Goal: Task Accomplishment & Management: Use online tool/utility

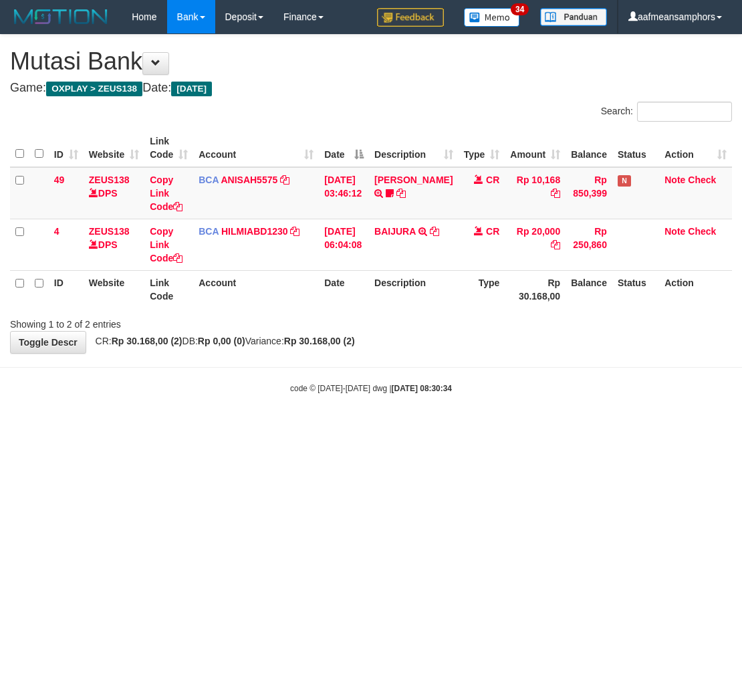
click at [442, 428] on html "Toggle navigation Home Bank Account List Load By Website Group [OXPLAY] ZEUS138…" at bounding box center [371, 214] width 742 height 428
drag, startPoint x: 442, startPoint y: 449, endPoint x: 456, endPoint y: 440, distance: 16.9
click at [455, 428] on html "Toggle navigation Home Bank Account List Load By Website Group [OXPLAY] ZEUS138…" at bounding box center [371, 214] width 742 height 428
click at [455, 379] on body "Toggle navigation Home Bank Account List Load By Website Group [OXPLAY] ZEUS138…" at bounding box center [371, 214] width 742 height 428
click at [468, 359] on body "Toggle navigation Home Bank Account List Load By Website Group [OXPLAY] ZEUS138…" at bounding box center [371, 214] width 742 height 428
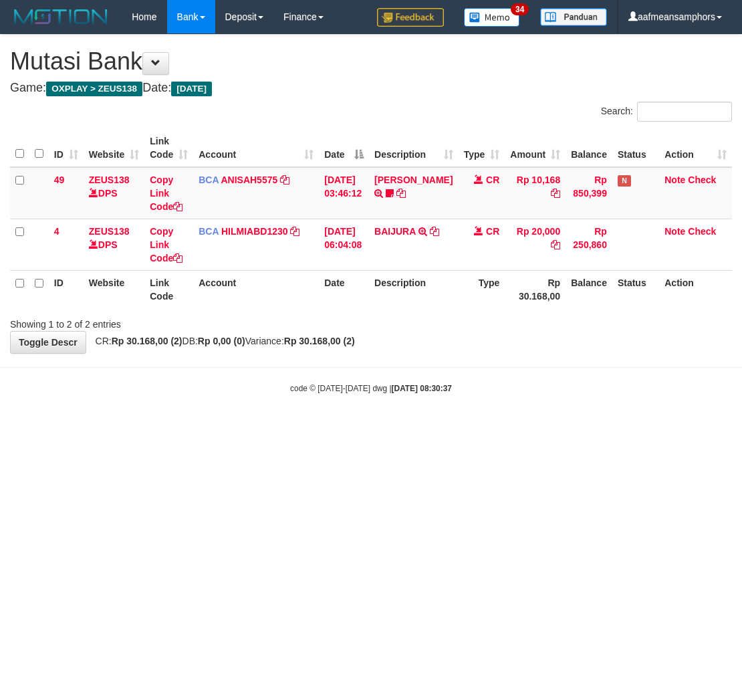
drag, startPoint x: 506, startPoint y: 440, endPoint x: 494, endPoint y: 421, distance: 22.3
click at [502, 428] on html "Toggle navigation Home Bank Account List Load By Website Group [OXPLAY] ZEUS138…" at bounding box center [371, 214] width 742 height 428
click at [496, 418] on body "Toggle navigation Home Bank Account List Load By Website Group [OXPLAY] ZEUS138…" at bounding box center [371, 214] width 742 height 428
click at [496, 385] on div "code © [DATE]-[DATE] dwg | [DATE] 08:30:40" at bounding box center [371, 387] width 742 height 13
click at [468, 379] on body "Toggle navigation Home Bank Account List Load By Website Group [OXPLAY] ZEUS138…" at bounding box center [371, 214] width 742 height 428
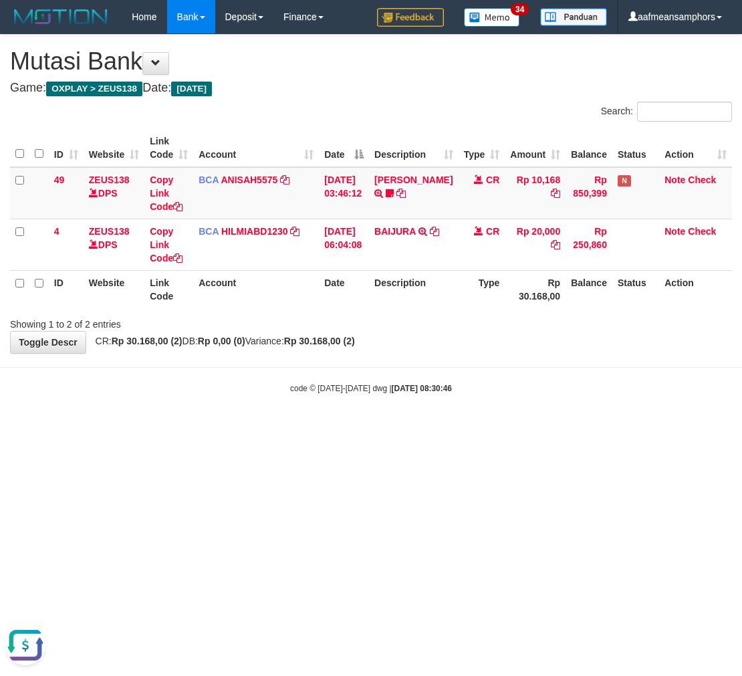
click at [450, 428] on html "Toggle navigation Home Bank Account List Load By Website Group [OXPLAY] ZEUS138…" at bounding box center [371, 214] width 742 height 428
drag, startPoint x: 472, startPoint y: 432, endPoint x: 453, endPoint y: 421, distance: 22.1
click at [465, 428] on html "Toggle navigation Home Bank Account List Load By Website Group [OXPLAY] ZEUS138…" at bounding box center [371, 214] width 742 height 428
click at [488, 428] on html "Toggle navigation Home Bank Account List Load By Website Group [OXPLAY] ZEUS138…" at bounding box center [371, 214] width 742 height 428
drag, startPoint x: 499, startPoint y: 410, endPoint x: 495, endPoint y: 391, distance: 19.1
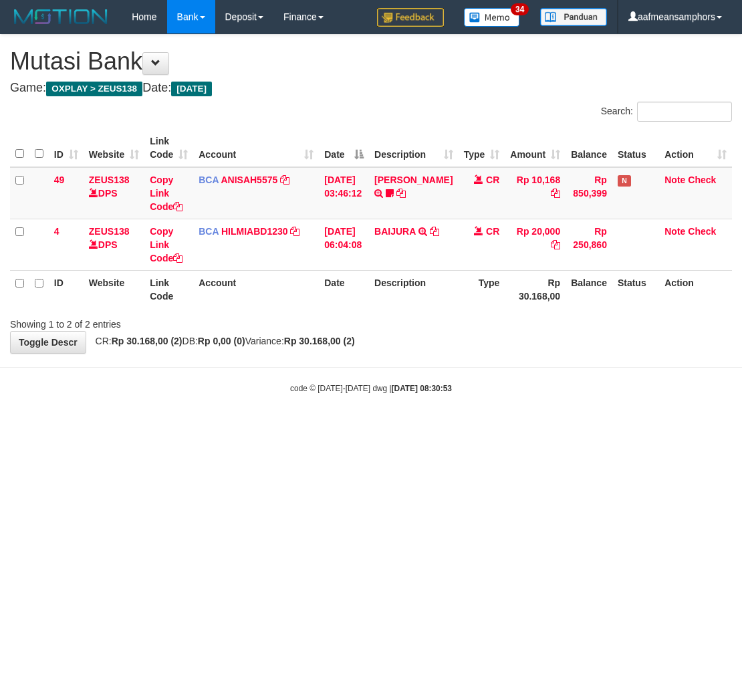
click at [498, 397] on body "Toggle navigation Home Bank Account List Load By Website Group [OXPLAY] ZEUS138…" at bounding box center [371, 214] width 742 height 428
click at [404, 428] on html "Toggle navigation Home Bank Account List Load By Website Group [OXPLAY] ZEUS138…" at bounding box center [371, 214] width 742 height 428
drag, startPoint x: 459, startPoint y: 402, endPoint x: 443, endPoint y: 389, distance: 20.5
click at [444, 390] on div "code © 2012-2018 dwg | 2025/10/01 08:31:04" at bounding box center [371, 387] width 742 height 13
drag, startPoint x: 437, startPoint y: 385, endPoint x: 435, endPoint y: 356, distance: 29.5
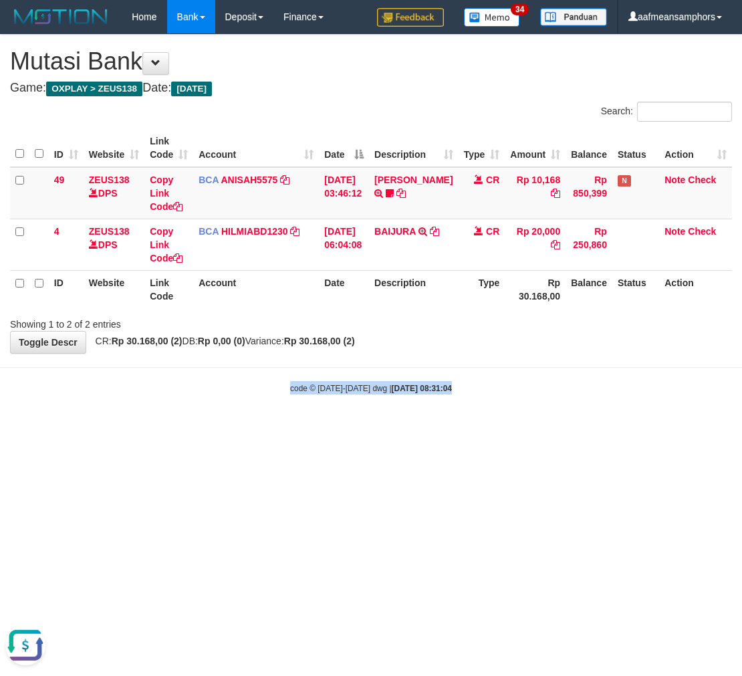
click at [440, 356] on body "Toggle navigation Home Bank Account List Load By Website Group [OXPLAY] ZEUS138…" at bounding box center [371, 214] width 742 height 428
click at [545, 375] on body "Toggle navigation Home Bank Account List Load By Website Group [OXPLAY] ZEUS138…" at bounding box center [371, 214] width 742 height 428
click at [547, 375] on body "Toggle navigation Home Bank Account List Load By Website Group [OXPLAY] ZEUS138…" at bounding box center [371, 214] width 742 height 428
click at [504, 383] on div "code © [DATE]-[DATE] dwg | [DATE] 08:31:12" at bounding box center [371, 387] width 742 height 13
click at [492, 377] on body "Toggle navigation Home Bank Account List Load By Website Group [OXPLAY] ZEUS138…" at bounding box center [371, 214] width 742 height 428
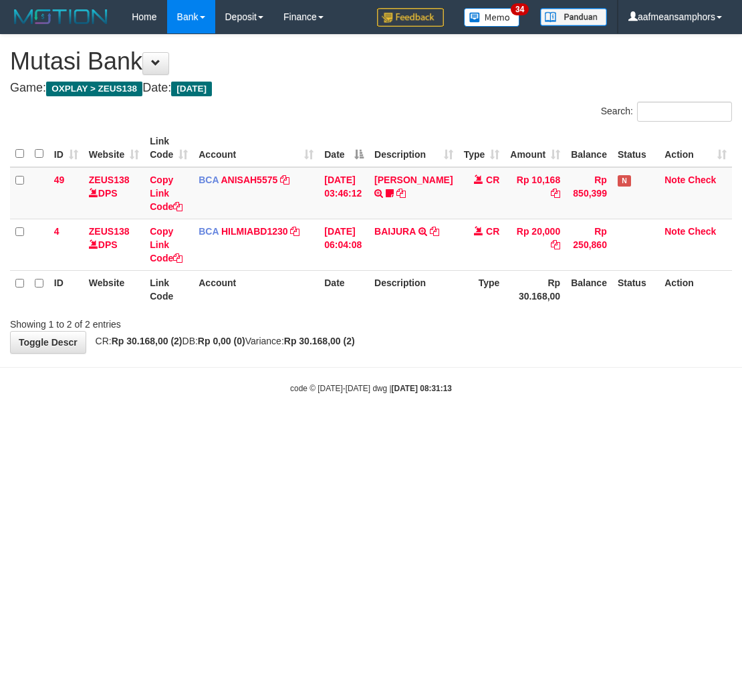
click at [546, 403] on body "Toggle navigation Home Bank Account List Load By Website Group [OXPLAY] ZEUS138…" at bounding box center [371, 214] width 742 height 428
drag, startPoint x: 544, startPoint y: 399, endPoint x: 529, endPoint y: 375, distance: 28.6
click at [549, 397] on body "Toggle navigation Home Bank Account List Load By Website Group [OXPLAY] ZEUS138…" at bounding box center [371, 214] width 742 height 428
click at [477, 411] on body "Toggle navigation Home Bank Account List Load By Website Group [OXPLAY] ZEUS138…" at bounding box center [371, 214] width 742 height 428
click at [611, 428] on html "Toggle navigation Home Bank Account List Load By Website Group [OXPLAY] ZEUS138…" at bounding box center [371, 214] width 742 height 428
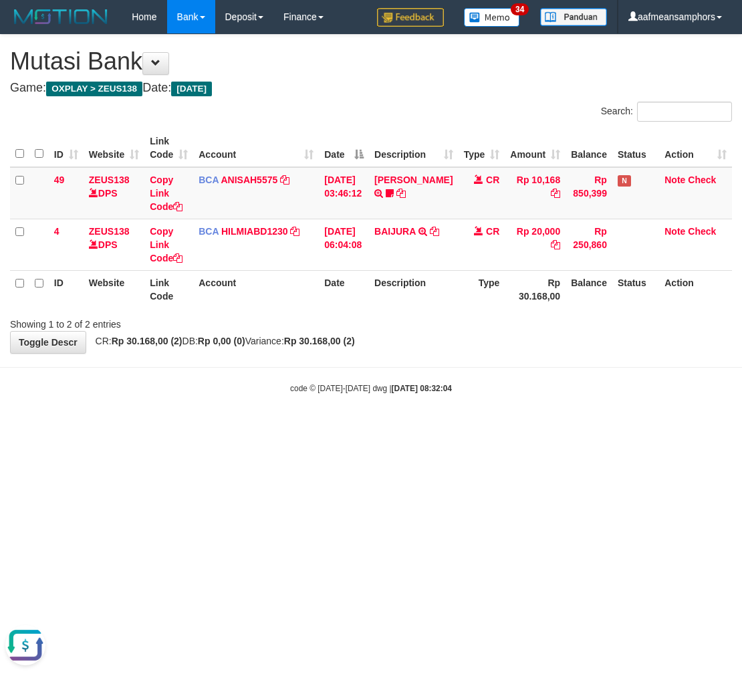
drag, startPoint x: 603, startPoint y: 439, endPoint x: 600, endPoint y: 432, distance: 7.2
click at [604, 428] on html "Toggle navigation Home Bank Account List Load By Website Group [OXPLAY] ZEUS138…" at bounding box center [371, 214] width 742 height 428
click at [566, 427] on body "Toggle navigation Home Bank Account List Load By Website Group [OXPLAY] ZEUS138…" at bounding box center [371, 214] width 742 height 428
click at [564, 422] on body "Toggle navigation Home Bank Account List Load By Website Group [OXPLAY] ZEUS138…" at bounding box center [371, 214] width 742 height 428
drag, startPoint x: 552, startPoint y: 403, endPoint x: 554, endPoint y: 397, distance: 6.8
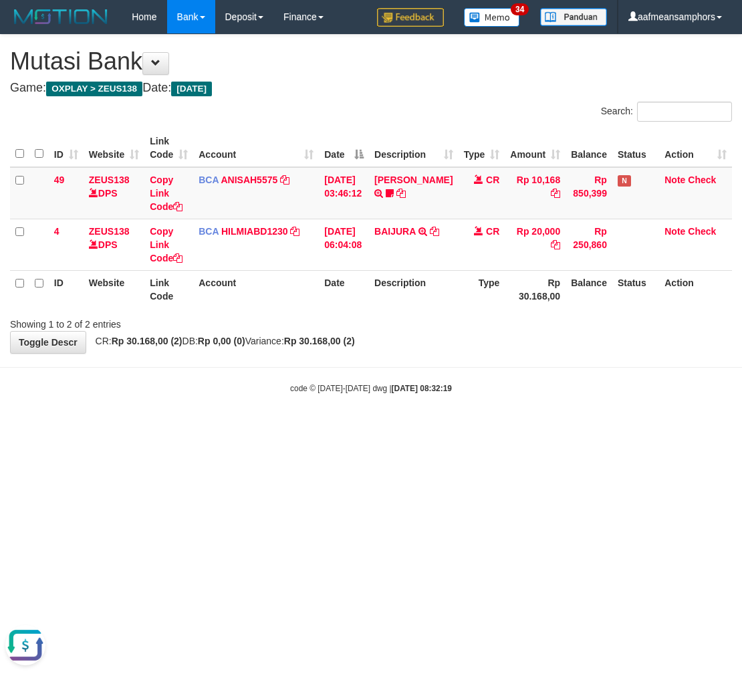
click at [554, 399] on body "Toggle navigation Home Bank Account List Load By Website Group [OXPLAY] ZEUS138…" at bounding box center [371, 214] width 742 height 428
drag, startPoint x: 0, startPoint y: 0, endPoint x: 550, endPoint y: 400, distance: 679.8
click at [550, 400] on body "Toggle navigation Home Bank Account List Load By Website Group [OXPLAY] ZEUS138…" at bounding box center [371, 214] width 742 height 428
click at [558, 359] on body "Toggle navigation Home Bank Account List Load By Website Group [OXPLAY] ZEUS138…" at bounding box center [371, 214] width 742 height 428
click at [536, 383] on body "Toggle navigation Home Bank Account List Load By Website Group [OXPLAY] ZEUS138…" at bounding box center [371, 214] width 742 height 428
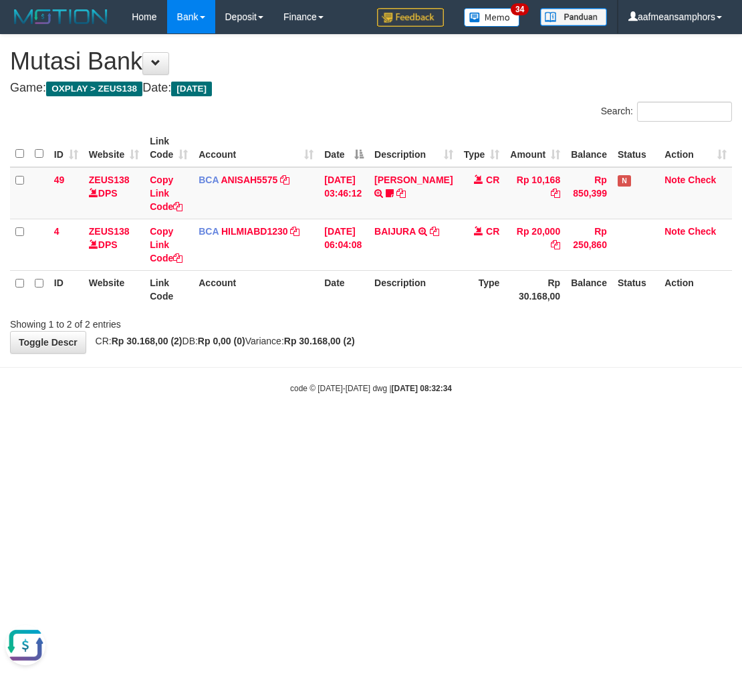
drag, startPoint x: 486, startPoint y: 477, endPoint x: 495, endPoint y: 478, distance: 9.5
click at [495, 428] on html "Toggle navigation Home Bank Account List Load By Website Group [OXPLAY] ZEUS138…" at bounding box center [371, 214] width 742 height 428
drag, startPoint x: 438, startPoint y: 510, endPoint x: 448, endPoint y: 488, distance: 23.6
click at [435, 428] on html "Toggle navigation Home Bank Account List Load By Website Group [OXPLAY] ZEUS138…" at bounding box center [371, 214] width 742 height 428
click at [417, 428] on html "Toggle navigation Home Bank Account List Load By Website Group [OXPLAY] ZEUS138…" at bounding box center [371, 214] width 742 height 428
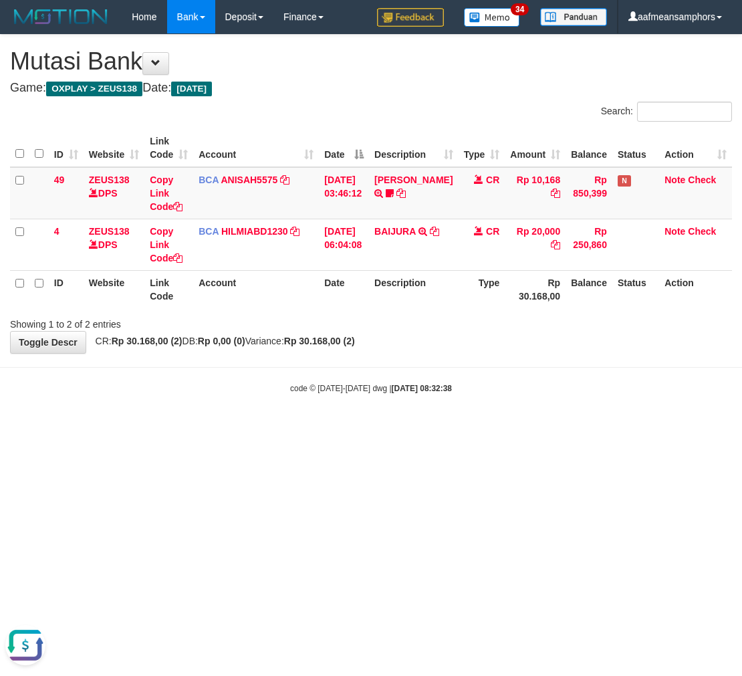
click at [646, 428] on html "Toggle navigation Home Bank Account List Load By Website Group [OXPLAY] ZEUS138…" at bounding box center [371, 214] width 742 height 428
click at [635, 423] on body "Toggle navigation Home Bank Account List Load By Website Group [OXPLAY] ZEUS138…" at bounding box center [371, 214] width 742 height 428
click at [466, 428] on html "Toggle navigation Home Bank Account List Load By Website Group [OXPLAY] ZEUS138…" at bounding box center [371, 214] width 742 height 428
click at [518, 428] on html "Toggle navigation Home Bank Account List Load By Website Group [OXPLAY] ZEUS138…" at bounding box center [371, 214] width 742 height 428
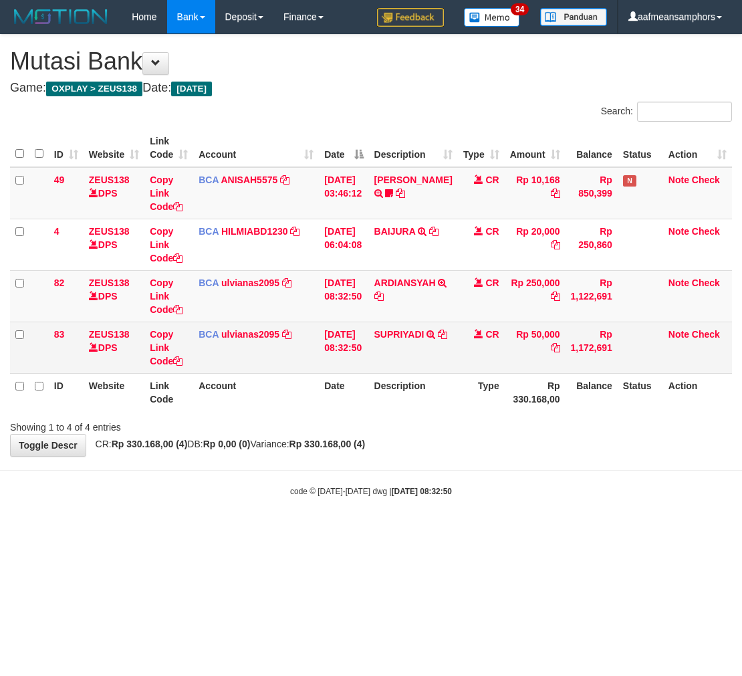
drag, startPoint x: 520, startPoint y: 383, endPoint x: 505, endPoint y: 370, distance: 19.4
click at [513, 373] on th "Rp 330.168,00" at bounding box center [535, 392] width 61 height 38
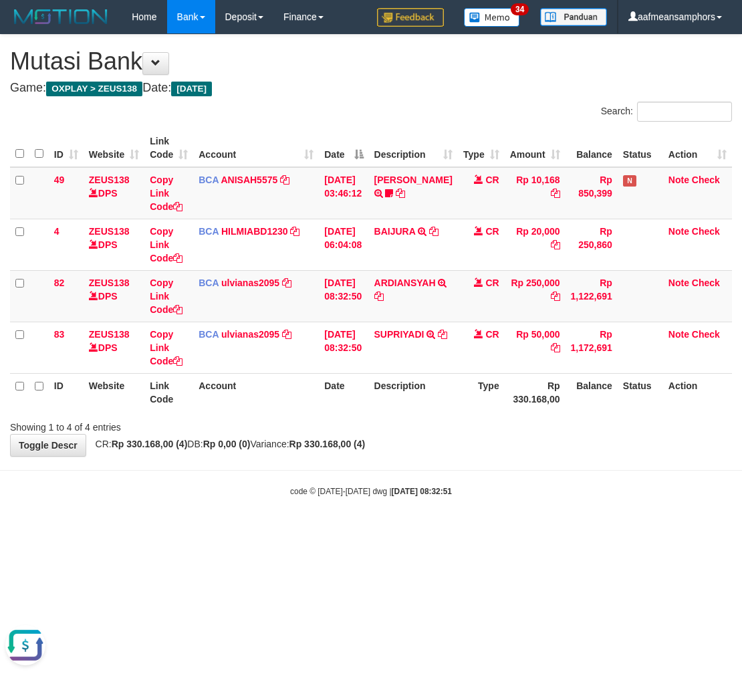
click at [325, 496] on div "code © 2012-2018 dwg | 2025/10/01 08:32:51" at bounding box center [371, 490] width 742 height 13
click at [324, 496] on div "code © 2012-2018 dwg | 2025/10/01 08:32:51" at bounding box center [371, 490] width 742 height 13
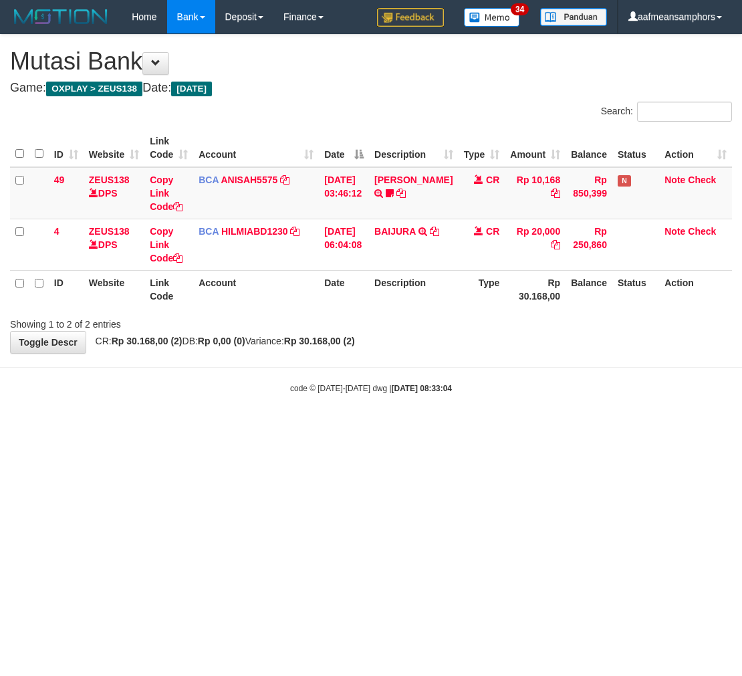
click at [464, 428] on html "Toggle navigation Home Bank Account List Load By Website Group [OXPLAY] ZEUS138…" at bounding box center [371, 214] width 742 height 428
drag, startPoint x: 568, startPoint y: 497, endPoint x: 560, endPoint y: 497, distance: 8.0
click at [562, 428] on html "Toggle navigation Home Bank Account List Load By Website Group [OXPLAY] ZEUS138…" at bounding box center [371, 214] width 742 height 428
drag, startPoint x: 554, startPoint y: 496, endPoint x: 564, endPoint y: 494, distance: 10.4
click at [551, 428] on html "Toggle navigation Home Bank Account List Load By Website Group [OXPLAY] ZEUS138…" at bounding box center [371, 214] width 742 height 428
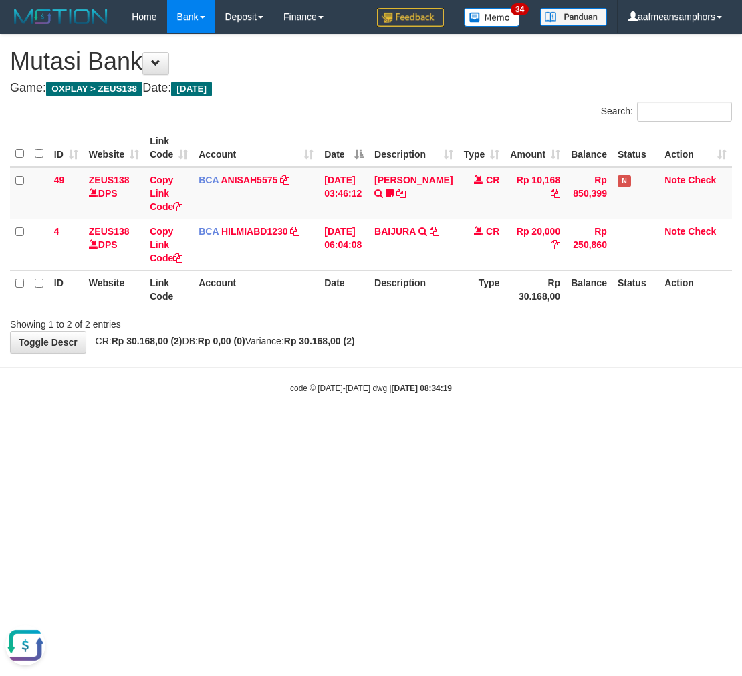
drag, startPoint x: 522, startPoint y: 419, endPoint x: 522, endPoint y: 410, distance: 8.7
click at [520, 419] on body "Toggle navigation Home Bank Account List Load By Website Group [OXPLAY] ZEUS138…" at bounding box center [371, 214] width 742 height 428
click at [518, 392] on div "code © [DATE]-[DATE] dwg | [DATE] 08:34:19" at bounding box center [371, 387] width 742 height 13
click at [529, 428] on html "Toggle navigation Home Bank Account List Load By Website Group [OXPLAY] ZEUS138…" at bounding box center [371, 214] width 742 height 428
click at [537, 428] on html "Toggle navigation Home Bank Account List Load By Website Group [OXPLAY] ZEUS138…" at bounding box center [371, 214] width 742 height 428
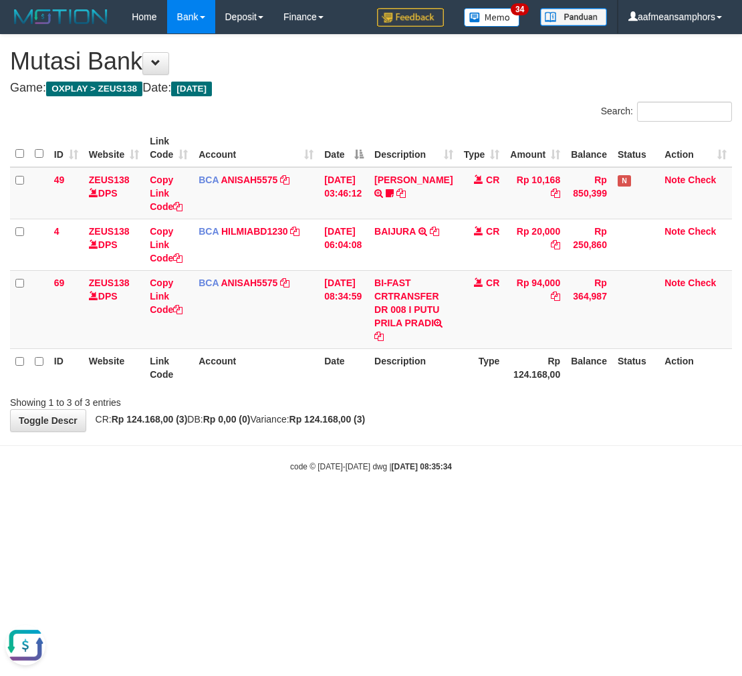
drag, startPoint x: 458, startPoint y: 512, endPoint x: 417, endPoint y: 506, distance: 41.9
click at [424, 506] on html "Toggle navigation Home Bank Account List Load By Website Group [OXPLAY] ZEUS138…" at bounding box center [371, 253] width 742 height 506
click at [404, 504] on html "Toggle navigation Home Bank Account List Load By Website Group [OXPLAY] ZEUS138…" at bounding box center [371, 253] width 742 height 506
click at [424, 306] on td "BI-FAST CRTRANSFER DR 008 I PUTU PRILA PRADI" at bounding box center [413, 309] width 89 height 78
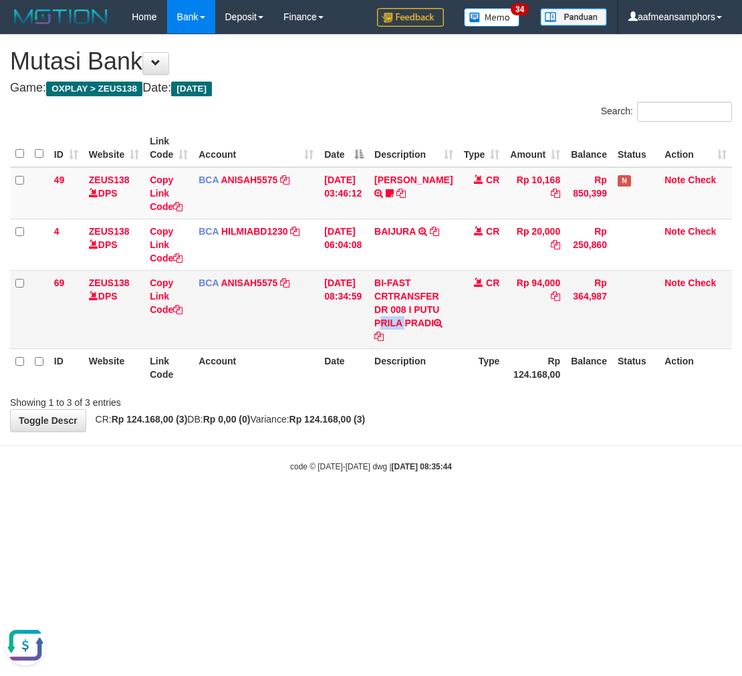
drag, startPoint x: 425, startPoint y: 305, endPoint x: 419, endPoint y: 310, distance: 8.6
click at [425, 304] on td "BI-FAST CRTRANSFER DR 008 I PUTU PRILA PRADI" at bounding box center [413, 309] width 89 height 78
click at [426, 305] on td "BI-FAST CRTRANSFER DR 008 I PUTU PRILA PRADI" at bounding box center [413, 309] width 89 height 78
drag, startPoint x: 422, startPoint y: 308, endPoint x: 395, endPoint y: 326, distance: 32.8
click at [395, 326] on td "BI-FAST CRTRANSFER DR 008 I PUTU PRILA PRADI" at bounding box center [413, 309] width 89 height 78
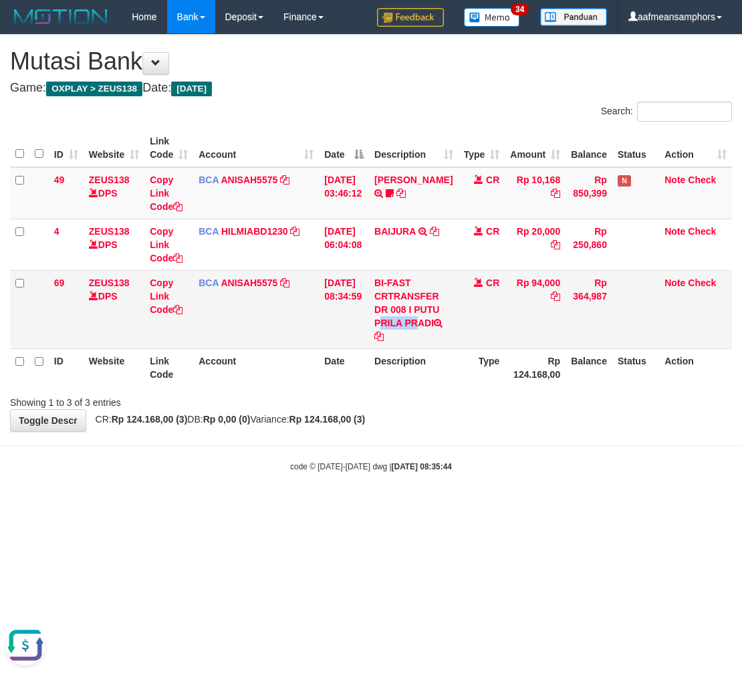
copy td "PUTU PR"
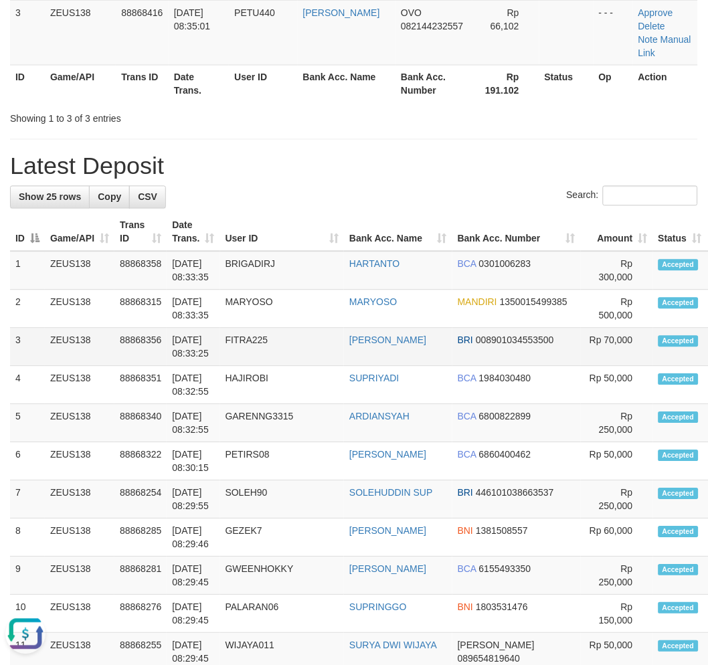
drag, startPoint x: 415, startPoint y: 423, endPoint x: 461, endPoint y: 330, distance: 104.1
click at [432, 397] on tr "4 ZEUS138 88868351 01/10/2025 08:32:55 HAJIROBI SUPRIYADI BCA 1984030480 Rp 50,…" at bounding box center [435, 385] width 851 height 38
click at [239, 344] on td "FITRA225" at bounding box center [282, 347] width 124 height 38
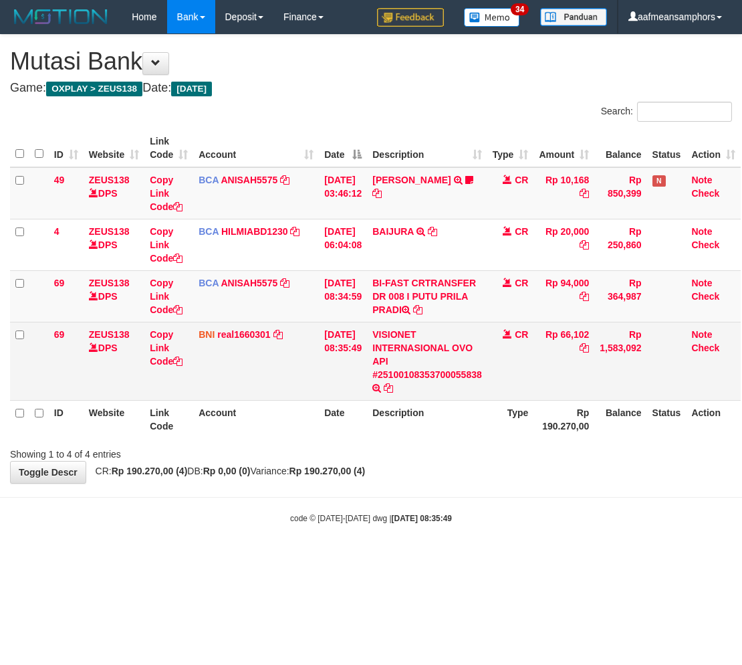
click at [595, 325] on td "Rp 66,102" at bounding box center [564, 361] width 61 height 78
copy td "66,102"
drag, startPoint x: 156, startPoint y: 348, endPoint x: 169, endPoint y: 344, distance: 13.1
click at [156, 346] on link "Copy Link Code" at bounding box center [166, 347] width 33 height 37
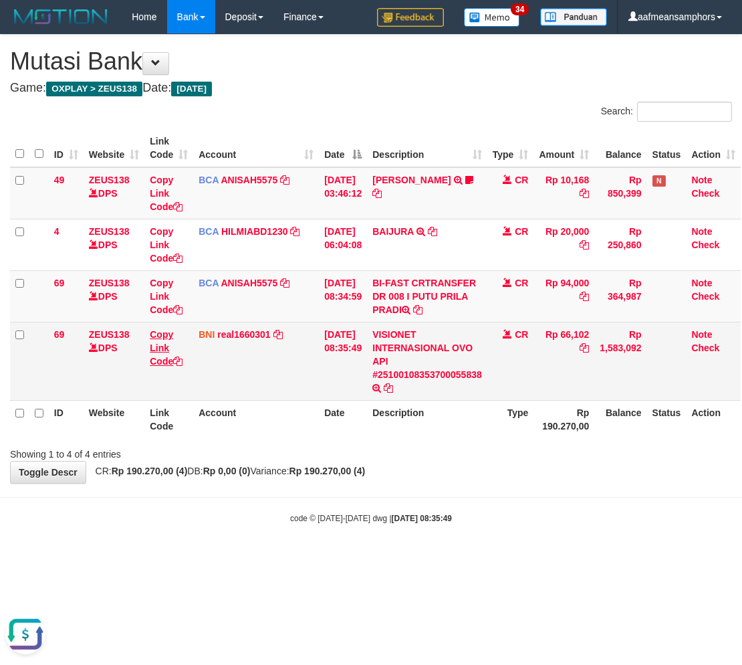
copy td "66,102"
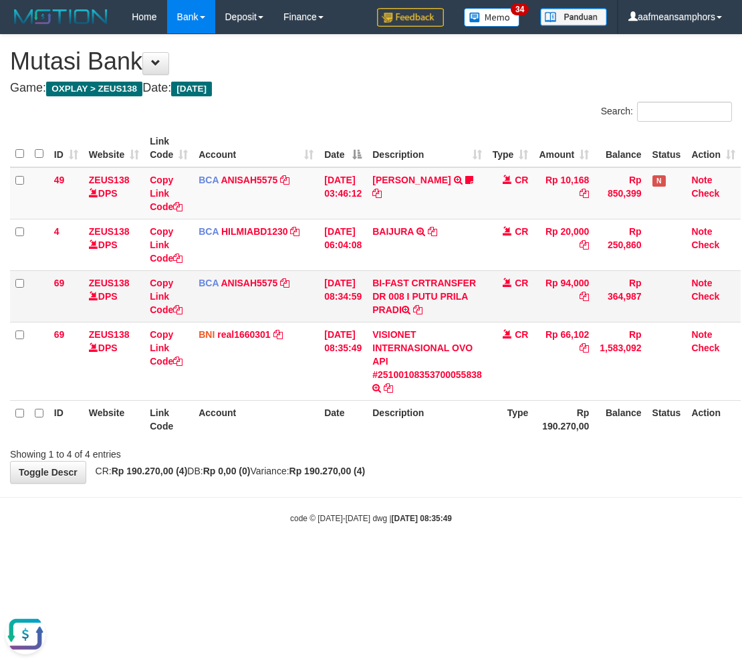
scroll to position [169, 0]
click at [296, 558] on html "Toggle navigation Home Bank Account List Load By Website Group [OXPLAY] ZEUS138…" at bounding box center [371, 279] width 742 height 558
drag, startPoint x: 343, startPoint y: 570, endPoint x: 459, endPoint y: 445, distance: 170.4
click at [350, 558] on html "Toggle navigation Home Bank Account List Load By Website Group [OXPLAY] ZEUS138…" at bounding box center [371, 279] width 742 height 558
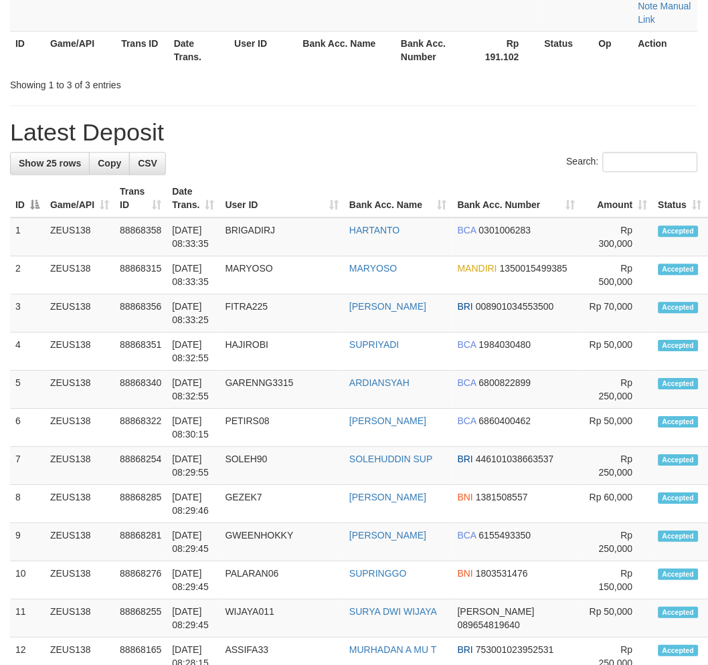
drag, startPoint x: 430, startPoint y: 422, endPoint x: 532, endPoint y: 247, distance: 202.0
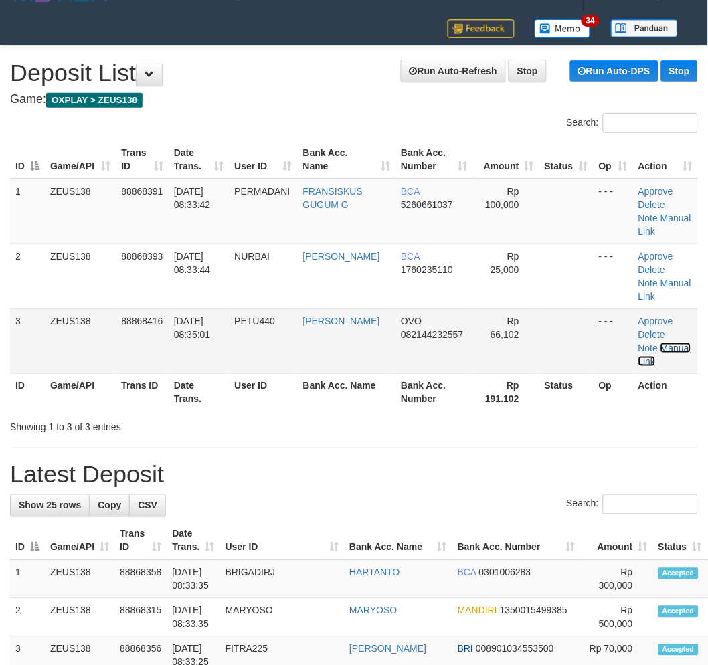
click at [670, 346] on link "Manual Link" at bounding box center [664, 354] width 53 height 24
click at [670, 350] on link "Manual Link" at bounding box center [664, 354] width 53 height 24
click at [496, 422] on div "Showing 1 to 3 of 3 entries" at bounding box center [354, 424] width 708 height 19
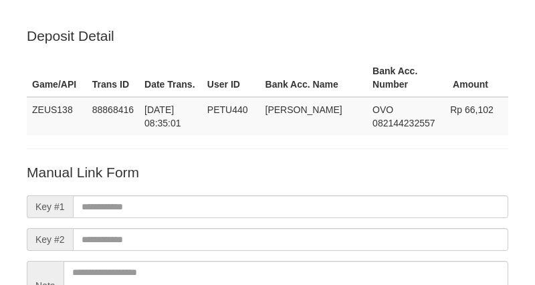
scroll to position [149, 0]
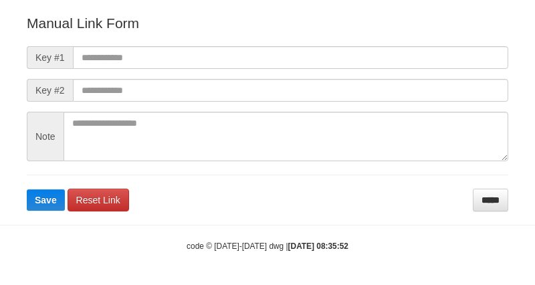
click at [352, 52] on input "text" at bounding box center [290, 57] width 435 height 23
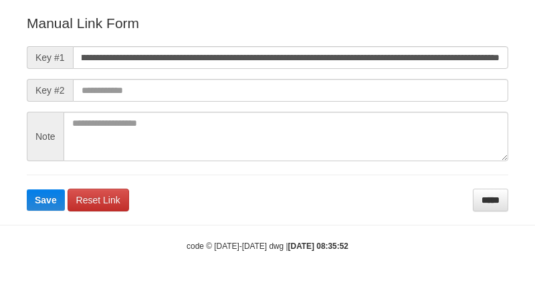
scroll to position [148, 0]
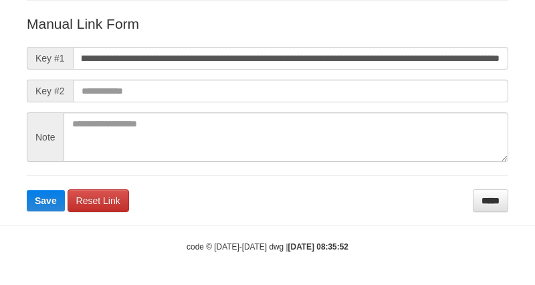
type input "**********"
click at [27, 190] on button "Save" at bounding box center [46, 200] width 38 height 21
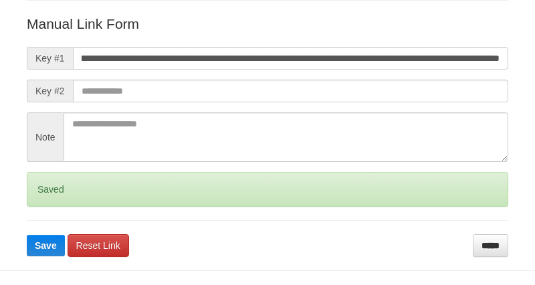
click at [27, 235] on button "Save" at bounding box center [46, 245] width 38 height 21
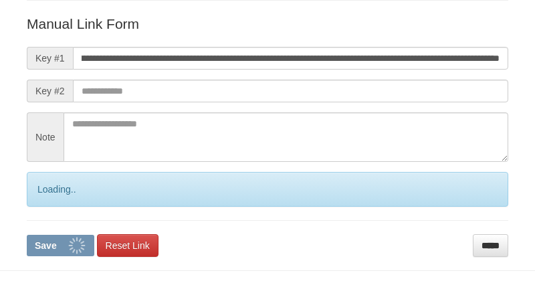
click at [27, 235] on button "Save" at bounding box center [61, 245] width 68 height 21
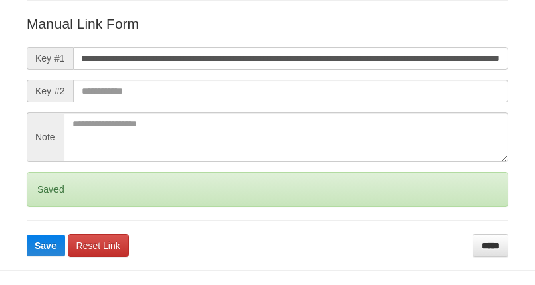
click at [27, 235] on button "Save" at bounding box center [46, 245] width 38 height 21
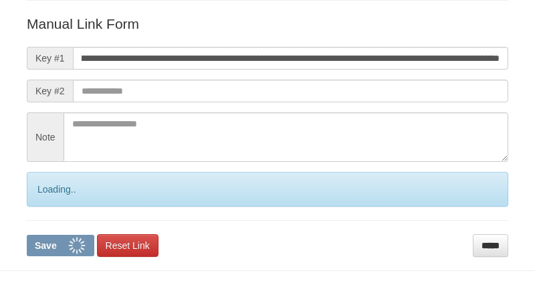
click at [27, 235] on button "Save" at bounding box center [61, 245] width 68 height 21
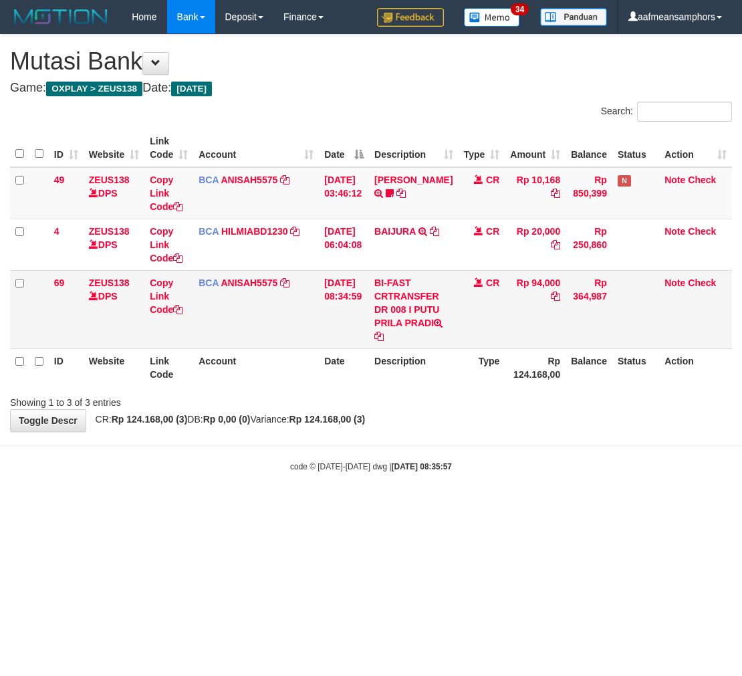
click at [542, 276] on td "Rp 94,000" at bounding box center [535, 309] width 61 height 78
copy td "94,000"
click at [376, 506] on html "Toggle navigation Home Bank Account List Load By Website Group [OXPLAY] ZEUS138…" at bounding box center [371, 253] width 742 height 506
drag, startPoint x: 380, startPoint y: 512, endPoint x: 740, endPoint y: 428, distance: 370.2
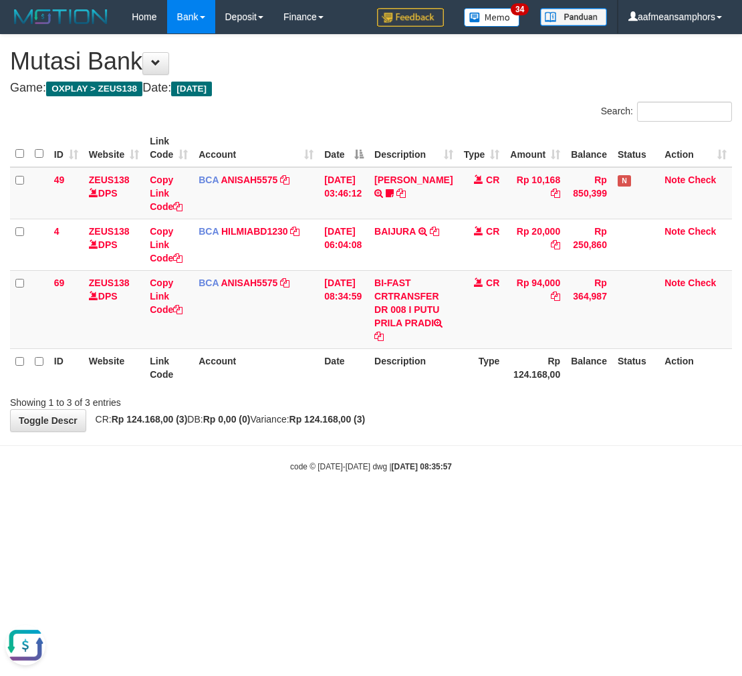
click at [395, 506] on html "Toggle navigation Home Bank Account List Load By Website Group [OXPLAY] ZEUS138…" at bounding box center [371, 253] width 742 height 506
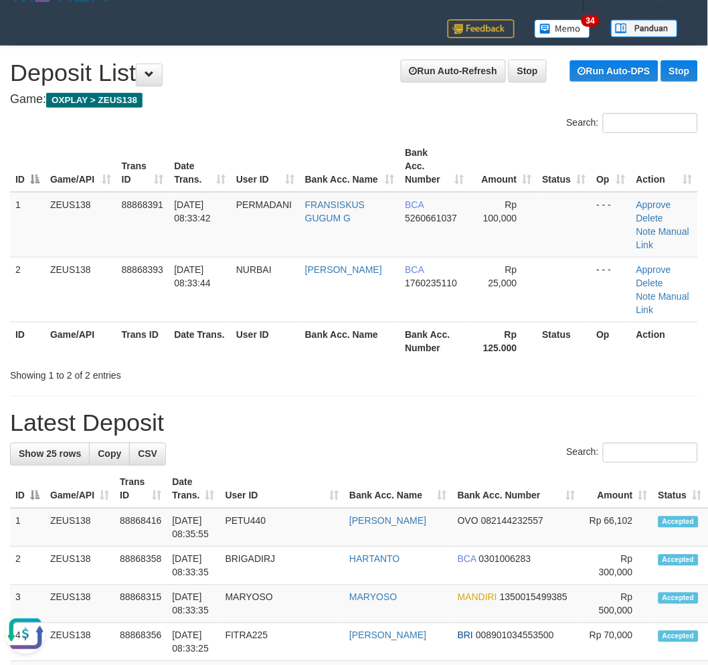
click at [308, 364] on div "Showing 1 to 2 of 2 entries" at bounding box center [354, 373] width 708 height 19
drag, startPoint x: 300, startPoint y: 397, endPoint x: 259, endPoint y: 417, distance: 45.2
click at [296, 410] on h1 "Latest Deposit" at bounding box center [353, 423] width 687 height 27
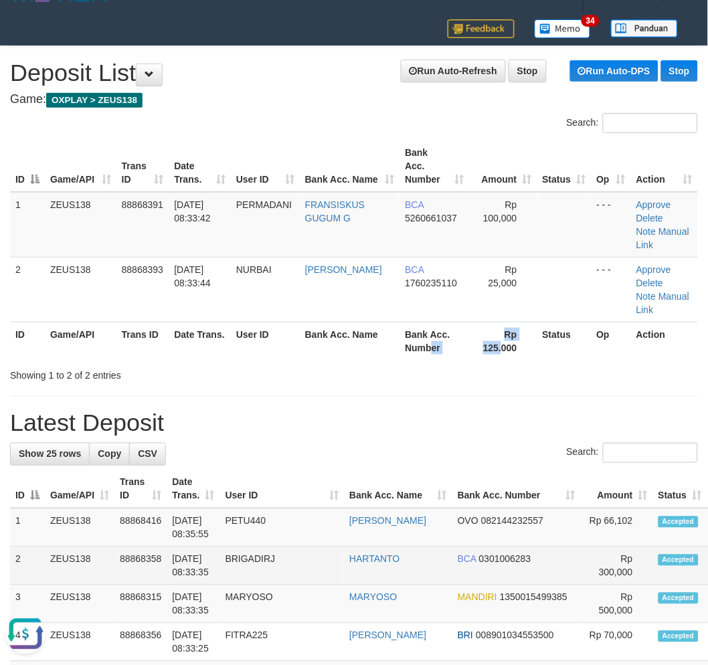
drag, startPoint x: 496, startPoint y: 332, endPoint x: 313, endPoint y: 547, distance: 282.7
click at [486, 345] on div "ID Game/API Trans ID Date Trans. User ID Bank Acc. Name Bank Acc. Number Amount…" at bounding box center [354, 249] width 708 height 227
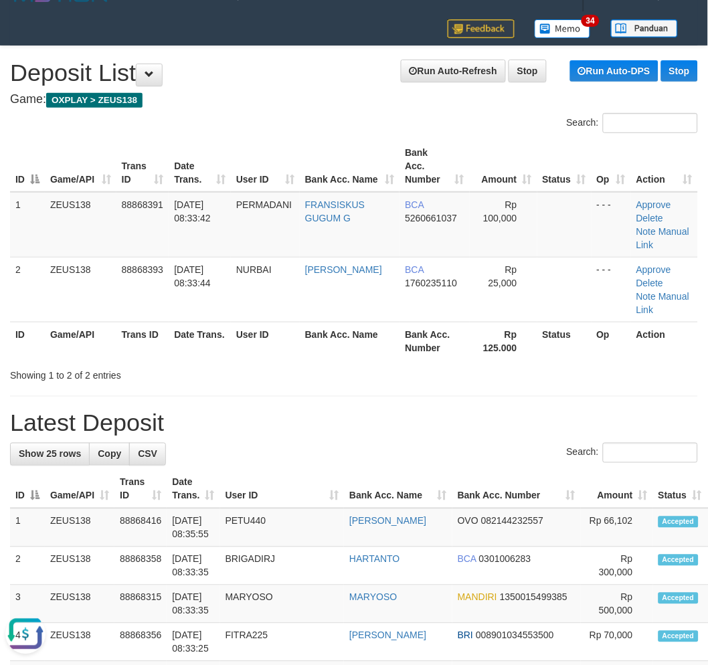
drag, startPoint x: 263, startPoint y: 185, endPoint x: 2, endPoint y: 288, distance: 280.4
click at [258, 199] on span "PERMADANI" at bounding box center [264, 204] width 56 height 11
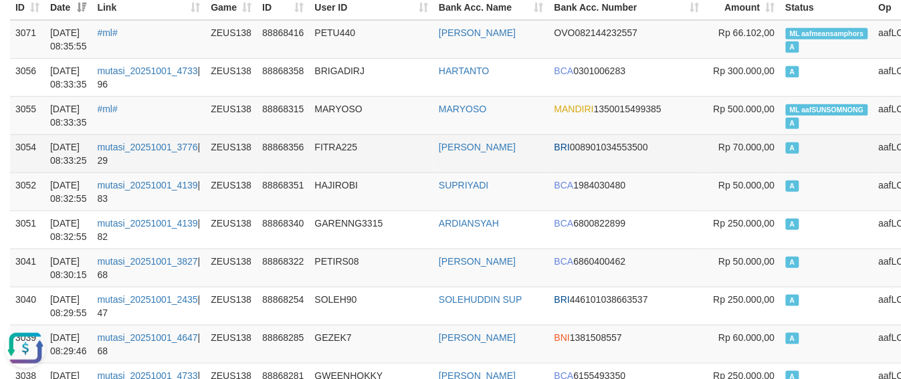
scroll to position [148, 0]
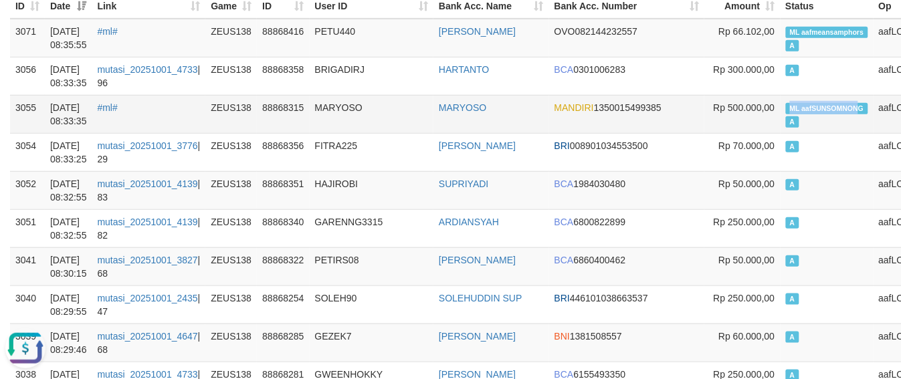
copy span "ML aafSUNSOMNON"
drag, startPoint x: 745, startPoint y: 99, endPoint x: 776, endPoint y: 102, distance: 30.9
click at [780, 102] on td "ML aafSUNSOMNONG A" at bounding box center [826, 114] width 93 height 38
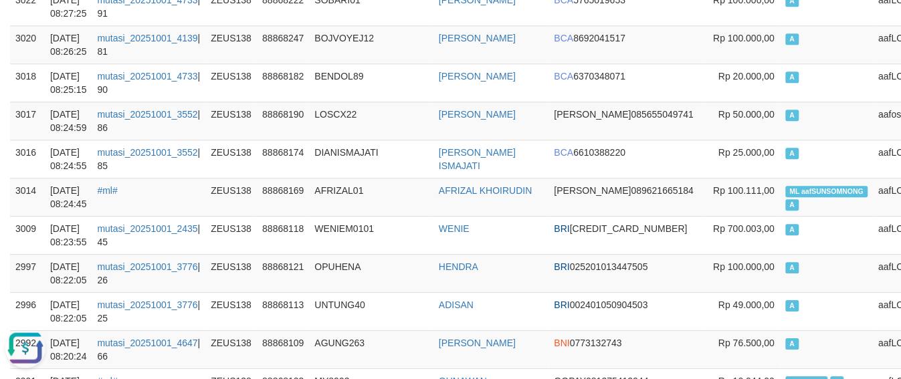
scroll to position [0, 0]
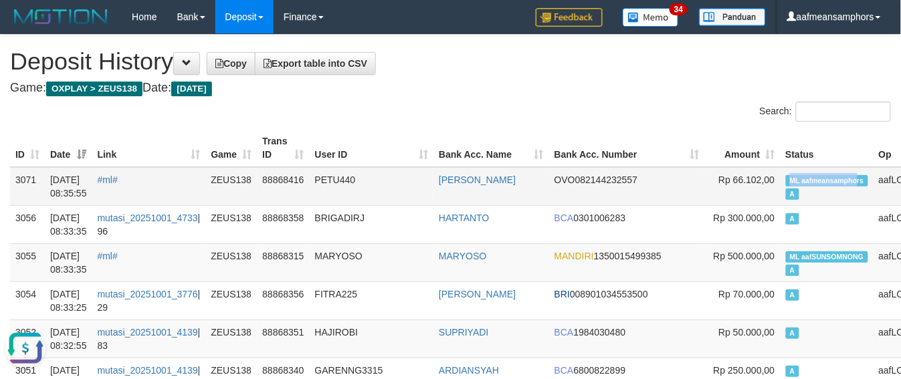
copy span "ML aafmeansampho"
drag, startPoint x: 706, startPoint y: 179, endPoint x: 773, endPoint y: 178, distance: 66.9
click at [786, 178] on span "ML aafmeansamphors" at bounding box center [827, 180] width 82 height 11
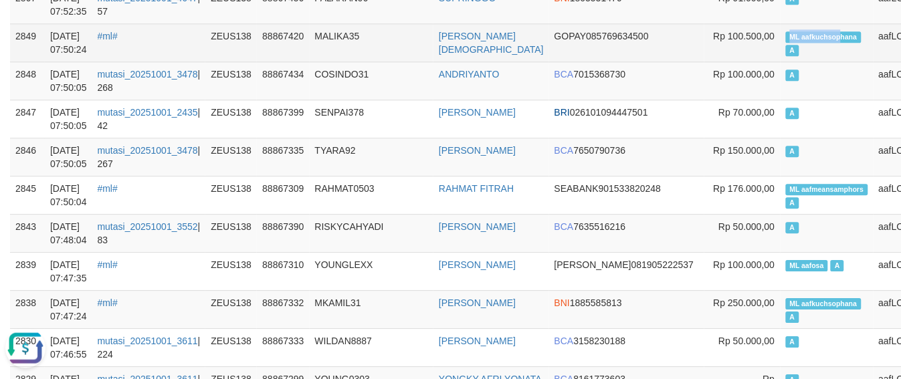
drag, startPoint x: 709, startPoint y: 39, endPoint x: 757, endPoint y: 41, distance: 48.2
click at [786, 41] on span "ML aafkuchsophana" at bounding box center [824, 36] width 76 height 11
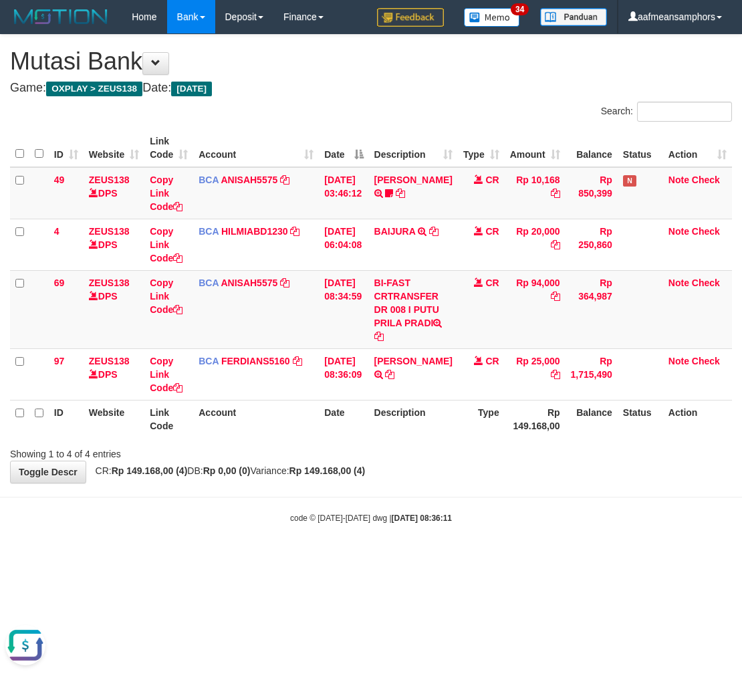
click at [266, 514] on div "code © [DATE]-[DATE] dwg | [DATE] 08:36:11" at bounding box center [371, 517] width 742 height 13
click at [265, 514] on div "code © [DATE]-[DATE] dwg | [DATE] 08:36:11" at bounding box center [371, 517] width 742 height 13
click at [281, 502] on body "Toggle navigation Home Bank Account List Load By Website Group [OXPLAY] ZEUS138…" at bounding box center [371, 279] width 742 height 558
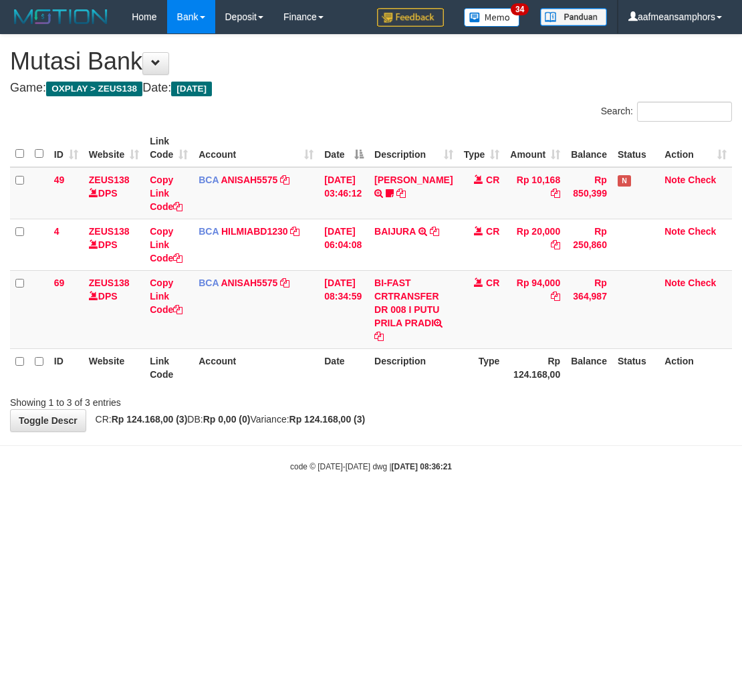
click at [466, 391] on div "Showing 1 to 3 of 3 entries" at bounding box center [371, 400] width 742 height 19
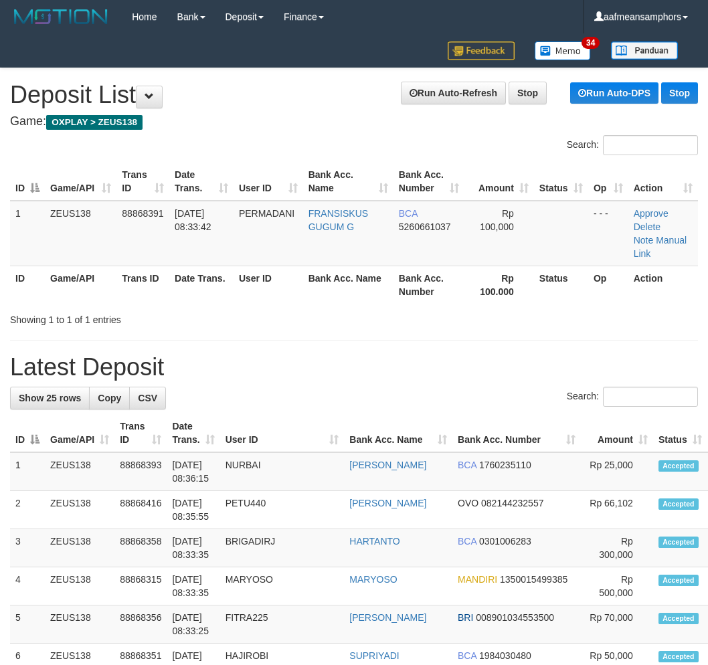
scroll to position [22, 0]
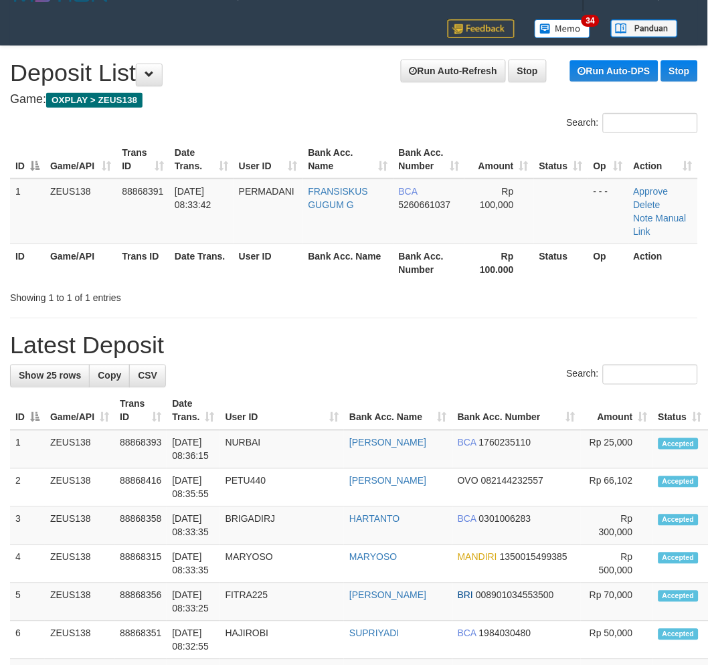
drag, startPoint x: 413, startPoint y: 325, endPoint x: 16, endPoint y: 387, distance: 402.0
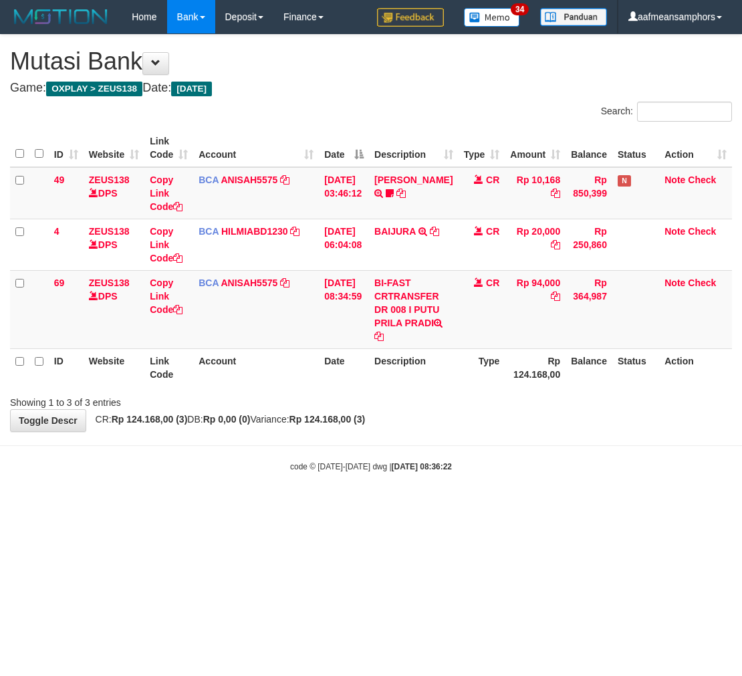
click at [451, 435] on body "Toggle navigation Home Bank Account List Load By Website Group [OXPLAY] ZEUS138…" at bounding box center [371, 253] width 742 height 506
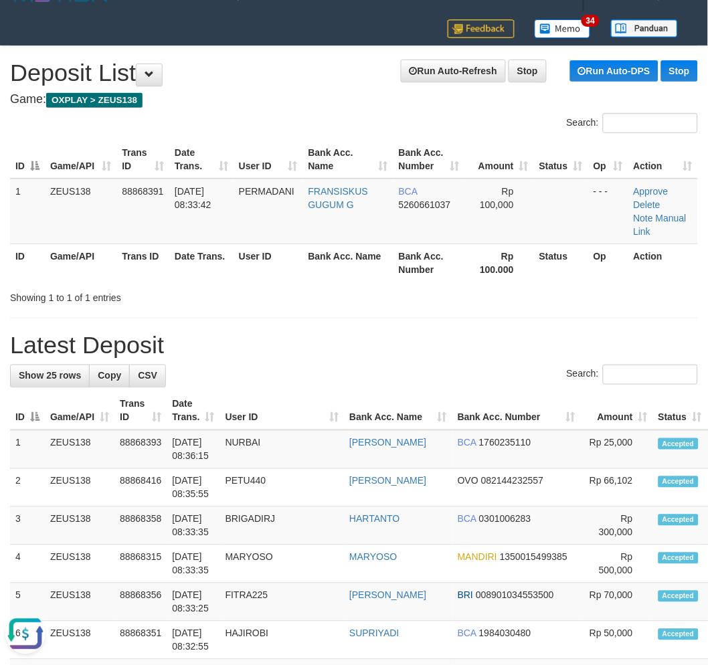
click at [370, 286] on div "Showing 1 to 1 of 1 entries" at bounding box center [354, 295] width 708 height 19
click at [368, 291] on div "Showing 1 to 1 of 1 entries" at bounding box center [354, 295] width 708 height 19
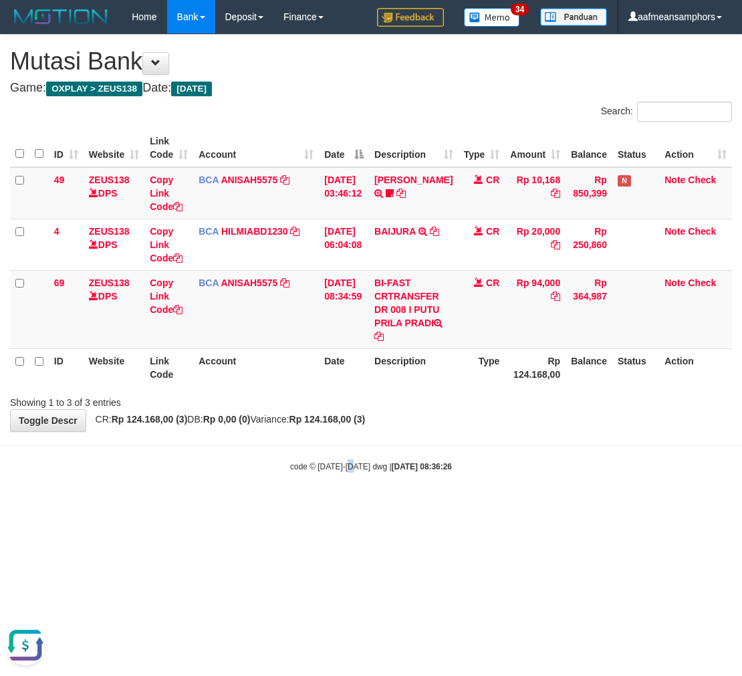
click at [352, 455] on body "Toggle navigation Home Bank Account List Load By Website Group [OXPLAY] ZEUS138…" at bounding box center [371, 253] width 742 height 506
click at [338, 450] on body "Toggle navigation Home Bank Account List Load By Website Group [OXPLAY] ZEUS138…" at bounding box center [371, 253] width 742 height 506
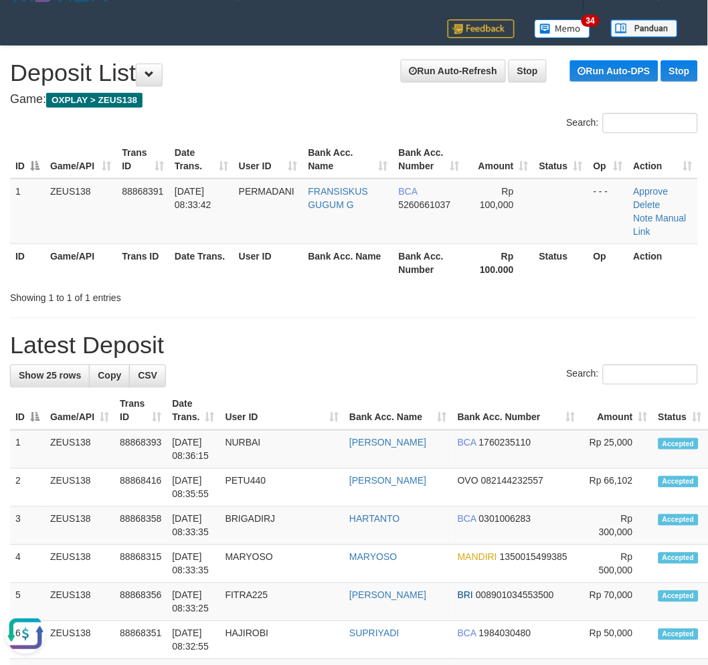
click at [231, 289] on div "Showing 1 to 1 of 1 entries" at bounding box center [147, 295] width 275 height 19
click at [232, 291] on div "Showing 1 to 1 of 1 entries" at bounding box center [147, 295] width 275 height 19
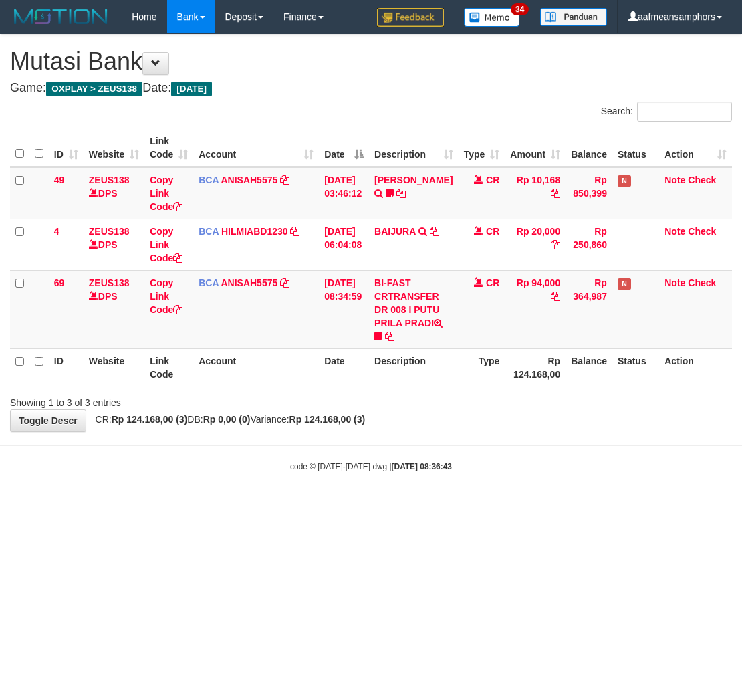
drag, startPoint x: 498, startPoint y: 469, endPoint x: 510, endPoint y: 465, distance: 13.3
click at [500, 469] on div "code © 2012-2018 dwg | 2025/10/01 08:36:43" at bounding box center [371, 465] width 742 height 13
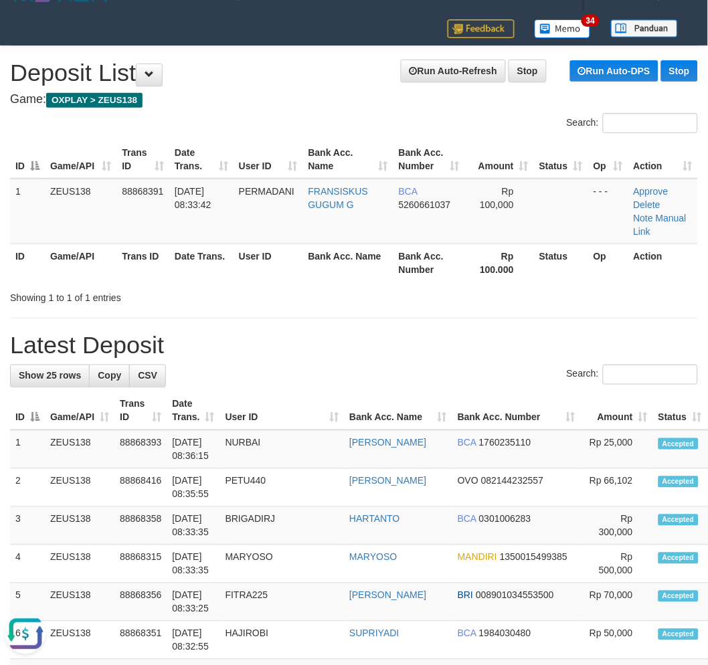
drag, startPoint x: 372, startPoint y: 252, endPoint x: 326, endPoint y: 281, distance: 54.4
click at [373, 256] on th "Bank Acc. Name" at bounding box center [348, 262] width 90 height 38
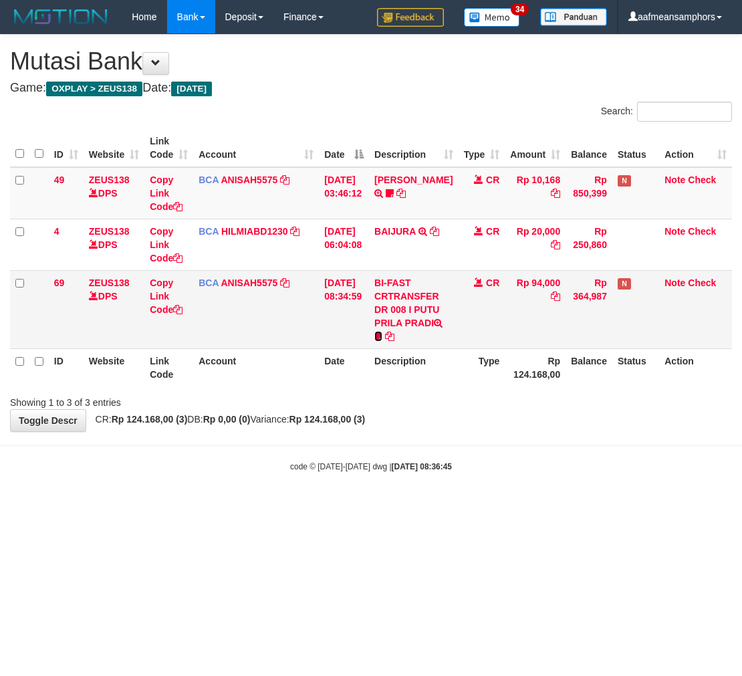
click at [383, 333] on icon at bounding box center [378, 336] width 8 height 9
click at [423, 334] on span "Frilla" at bounding box center [409, 337] width 25 height 11
copy span "Frilla"
click at [566, 502] on body "Toggle navigation Home Bank Account List Load By Website Group [OXPLAY] ZEUS138…" at bounding box center [371, 253] width 742 height 506
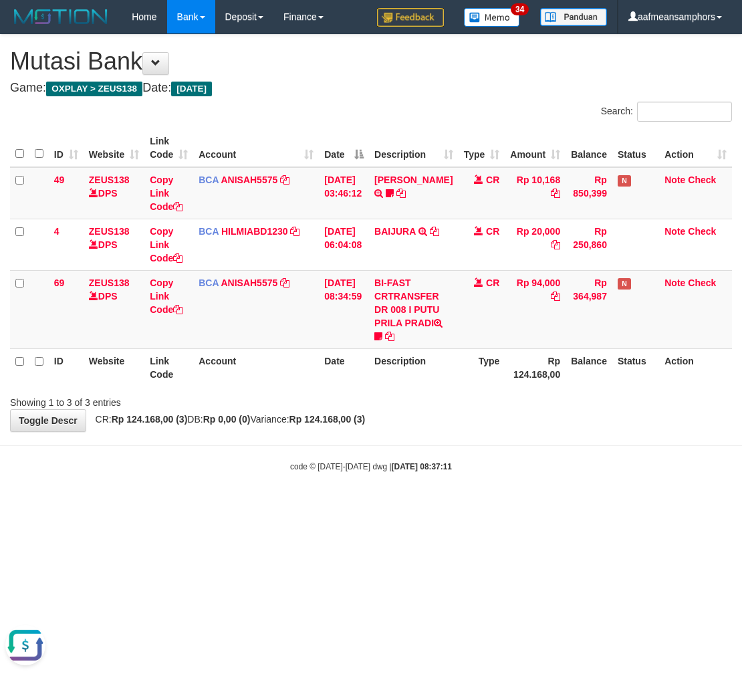
drag, startPoint x: 542, startPoint y: 498, endPoint x: 741, endPoint y: 396, distance: 223.4
click at [543, 499] on body "Toggle navigation Home Bank Account List Load By Website Group [OXPLAY] ZEUS138…" at bounding box center [371, 253] width 742 height 506
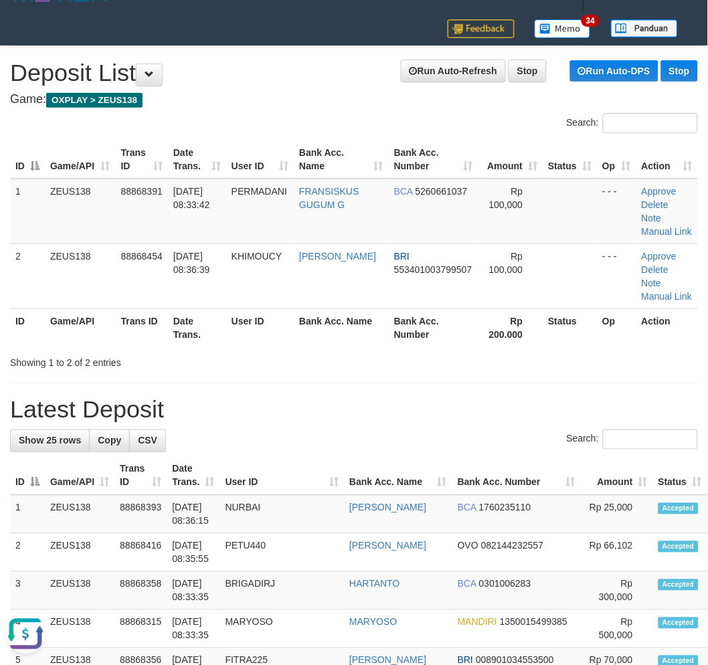
click at [607, 366] on div "Showing 1 to 2 of 2 entries" at bounding box center [354, 359] width 708 height 19
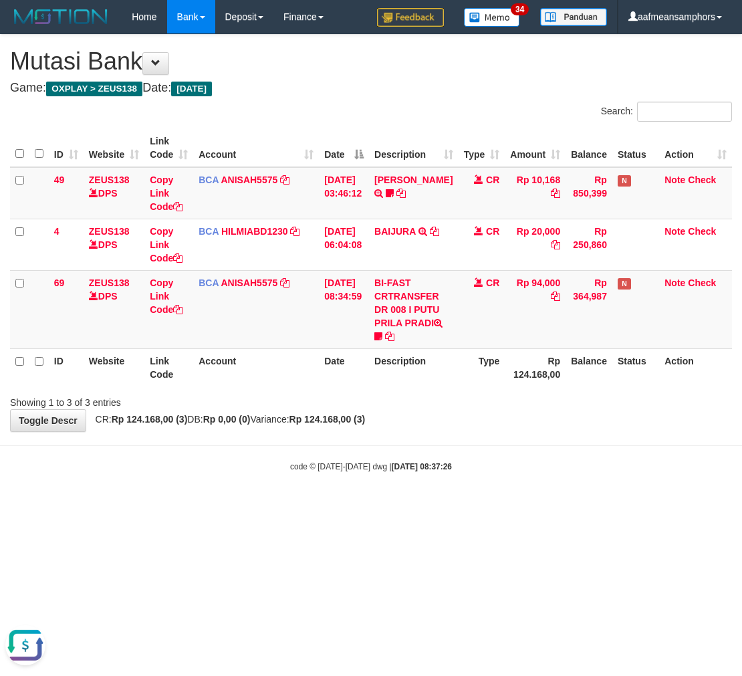
click at [419, 506] on html "Toggle navigation Home Bank Account List Load By Website Group [OXPLAY] ZEUS138…" at bounding box center [371, 253] width 742 height 506
click at [429, 506] on html "Toggle navigation Home Bank Account List Load By Website Group [OXPLAY] ZEUS138…" at bounding box center [371, 253] width 742 height 506
click at [440, 506] on html "Toggle navigation Home Bank Account List Load By Website Group [OXPLAY] ZEUS138…" at bounding box center [371, 253] width 742 height 506
click at [544, 467] on div "code © [DATE]-[DATE] dwg | [DATE] 08:38:41" at bounding box center [371, 465] width 742 height 13
click at [558, 456] on body "Toggle navigation Home Bank Account List Load By Website Group [OXPLAY] ZEUS138…" at bounding box center [371, 253] width 742 height 506
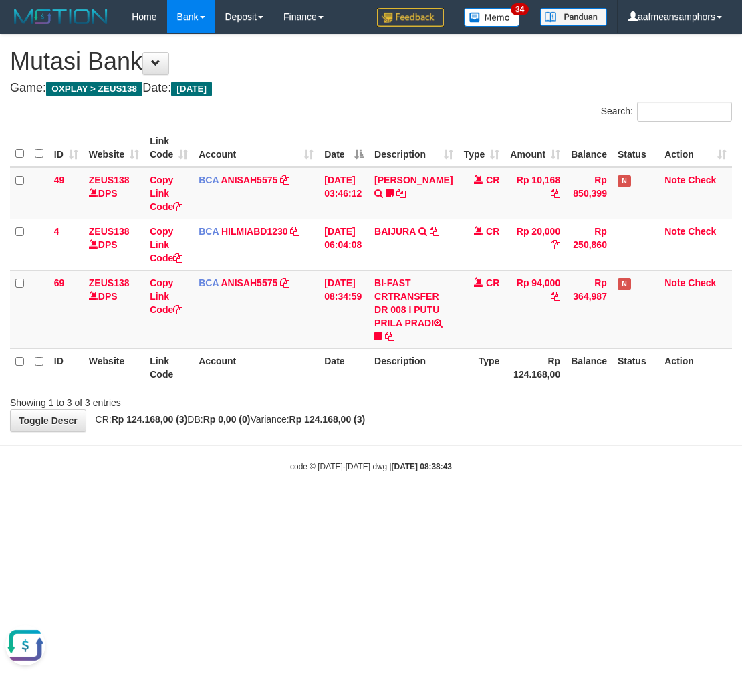
click at [436, 415] on div "**********" at bounding box center [371, 233] width 742 height 397
click at [435, 408] on div "**********" at bounding box center [371, 233] width 742 height 397
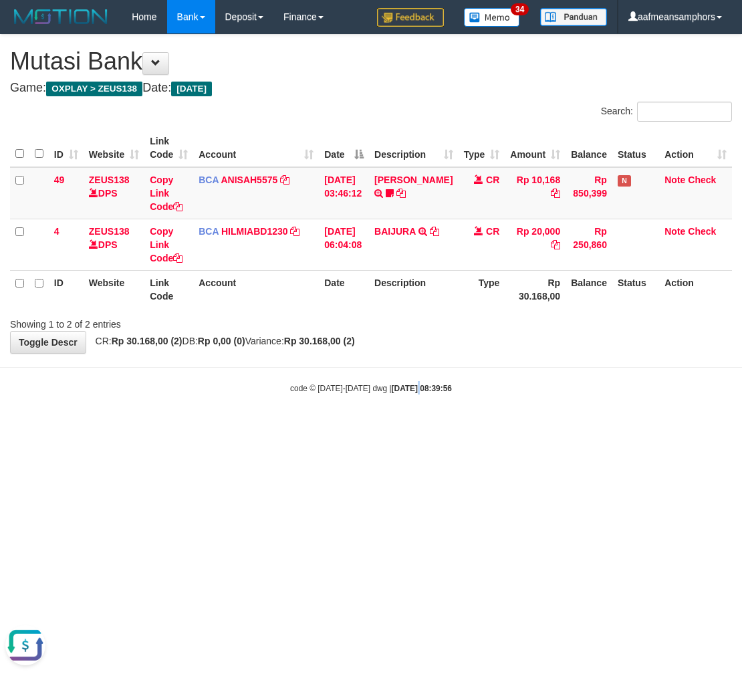
click at [402, 428] on html "Toggle navigation Home Bank Account List Load By Website Group [OXPLAY] ZEUS138…" at bounding box center [371, 214] width 742 height 428
click at [349, 428] on html "Toggle navigation Home Bank Account List Load By Website Group [OXPLAY] ZEUS138…" at bounding box center [371, 214] width 742 height 428
drag, startPoint x: 518, startPoint y: 444, endPoint x: 510, endPoint y: 447, distance: 7.8
click at [512, 428] on html "Toggle navigation Home Bank Account List Load By Website Group [OXPLAY] ZEUS138…" at bounding box center [371, 214] width 742 height 428
drag, startPoint x: 420, startPoint y: 443, endPoint x: 424, endPoint y: 433, distance: 10.2
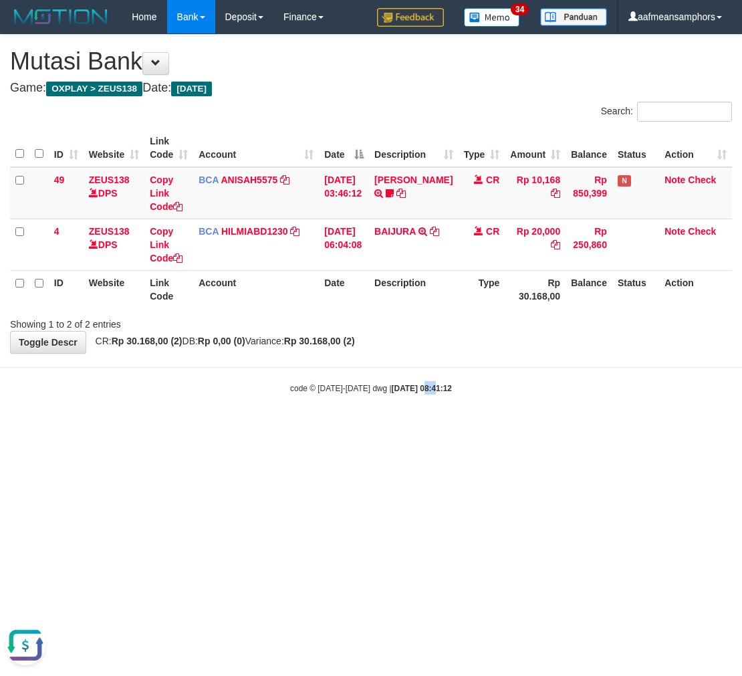
click at [420, 428] on html "Toggle navigation Home Bank Account List Load By Website Group [OXPLAY] ZEUS138…" at bounding box center [371, 214] width 742 height 428
click at [332, 428] on html "Toggle navigation Home Bank Account List Load By Website Group [OXPLAY] ZEUS138…" at bounding box center [371, 214] width 742 height 428
click at [374, 428] on html "Toggle navigation Home Bank Account List Load By Website Group [OXPLAY] ZEUS138…" at bounding box center [371, 214] width 742 height 428
drag, startPoint x: 484, startPoint y: 538, endPoint x: 520, endPoint y: 500, distance: 52.5
click at [491, 428] on html "Toggle navigation Home Bank Account List Load By Website Group [OXPLAY] ZEUS138…" at bounding box center [371, 214] width 742 height 428
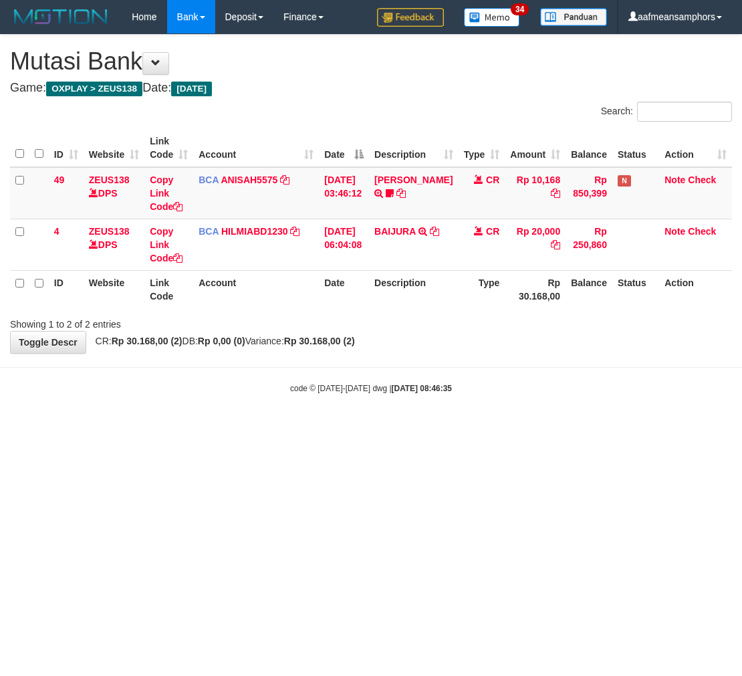
click at [479, 428] on html "Toggle navigation Home Bank Account List Load By Website Group [OXPLAY] ZEUS138…" at bounding box center [371, 214] width 742 height 428
click at [520, 428] on html "Toggle navigation Home Bank Account List Load By Website Group [OXPLAY] ZEUS138…" at bounding box center [371, 214] width 742 height 428
click at [472, 428] on html "Toggle navigation Home Bank Account List Load By Website Group [OXPLAY] ZEUS138…" at bounding box center [371, 214] width 742 height 428
click at [425, 428] on html "Toggle navigation Home Bank Account List Load By Website Group [OXPLAY] ZEUS138…" at bounding box center [371, 214] width 742 height 428
click at [484, 428] on html "Toggle navigation Home Bank Account List Load By Website Group [OXPLAY] ZEUS138…" at bounding box center [371, 214] width 742 height 428
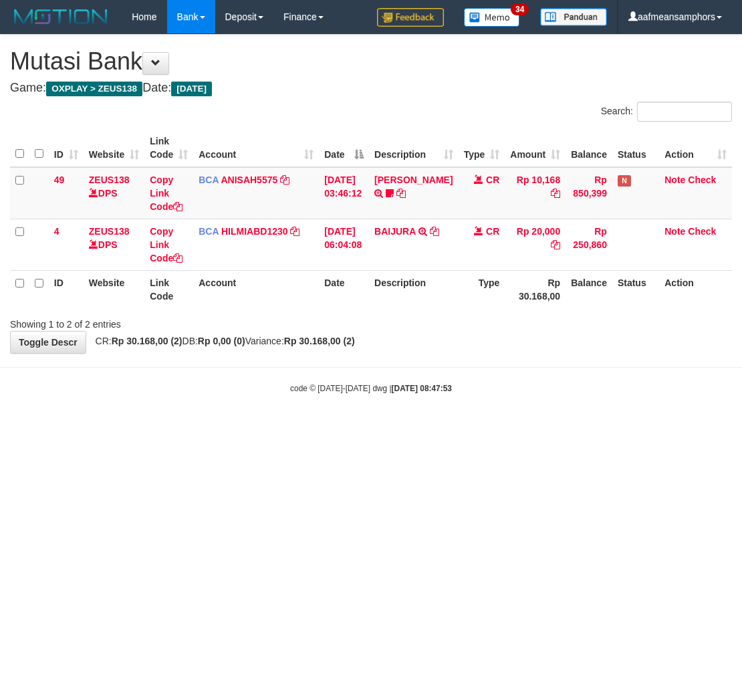
drag, startPoint x: 478, startPoint y: 438, endPoint x: 486, endPoint y: 439, distance: 7.4
click at [477, 428] on html "Toggle navigation Home Bank Account List Load By Website Group [OXPLAY] ZEUS138…" at bounding box center [371, 214] width 742 height 428
click at [504, 428] on html "Toggle navigation Home Bank Account List Load By Website Group [OXPLAY] ZEUS138…" at bounding box center [371, 214] width 742 height 428
click at [484, 428] on html "Toggle navigation Home Bank Account List Load By Website Group [OXPLAY] ZEUS138…" at bounding box center [371, 214] width 742 height 428
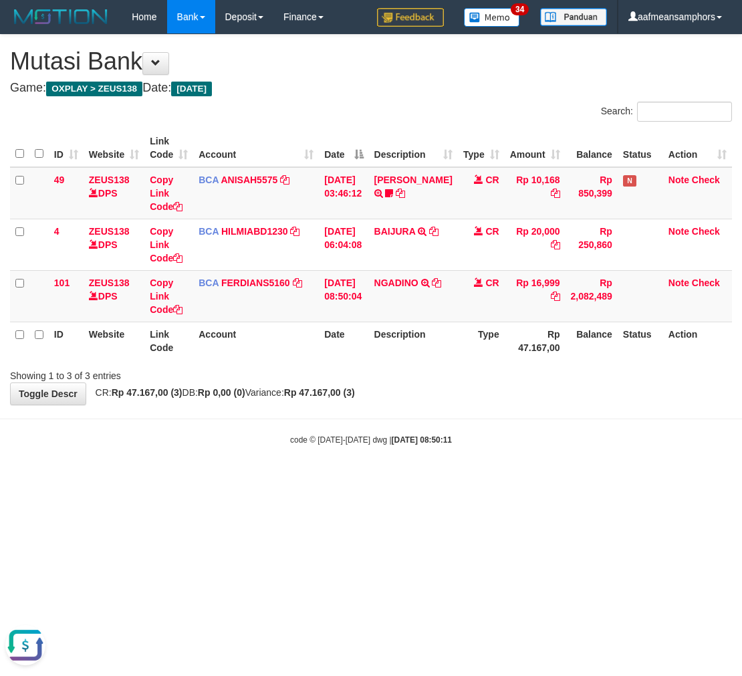
click at [500, 479] on html "Toggle navigation Home Bank Account List Load By Website Group [OXPLAY] ZEUS138…" at bounding box center [371, 239] width 742 height 479
click at [459, 473] on body "Toggle navigation Home Bank Account List Load By Website Group [OXPLAY] ZEUS138…" at bounding box center [371, 239] width 742 height 479
click at [469, 463] on body "Toggle navigation Home Bank Account List Load By Website Group [OXPLAY] ZEUS138…" at bounding box center [371, 239] width 742 height 479
drag, startPoint x: 450, startPoint y: 465, endPoint x: 441, endPoint y: 468, distance: 9.1
click at [433, 469] on body "Toggle navigation Home Bank Account List Load By Website Group [OXPLAY] ZEUS138…" at bounding box center [371, 239] width 742 height 479
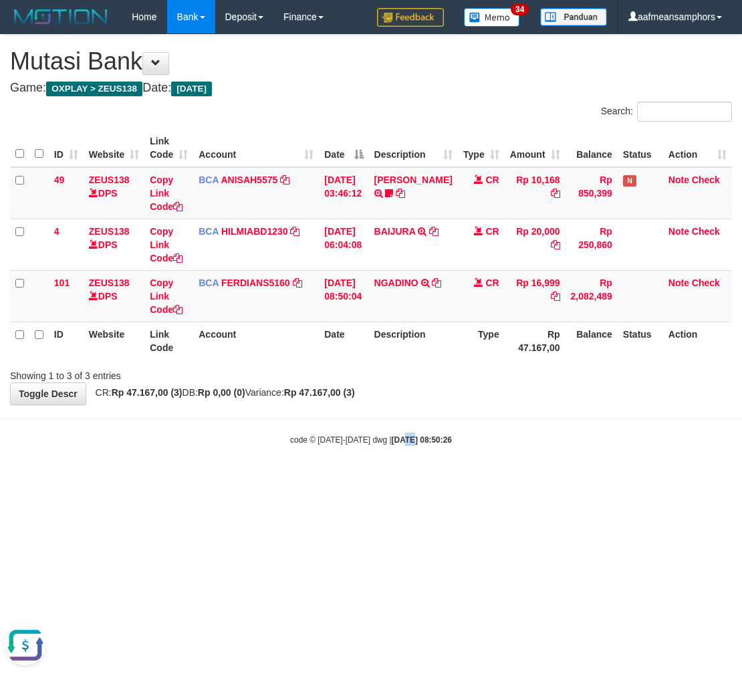
drag, startPoint x: 393, startPoint y: 461, endPoint x: 413, endPoint y: 459, distance: 20.2
click at [389, 463] on body "Toggle navigation Home Bank Account List Load By Website Group [OXPLAY] ZEUS138…" at bounding box center [371, 239] width 742 height 479
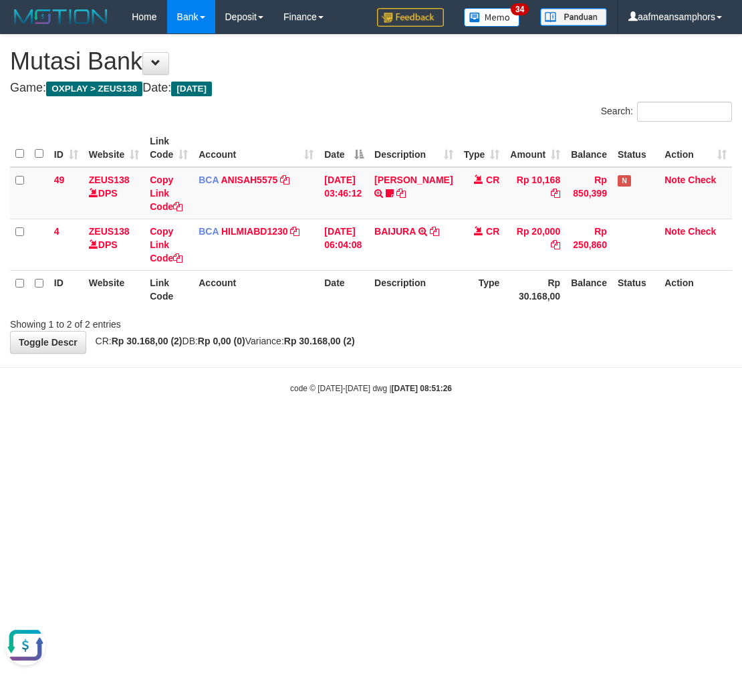
click at [472, 428] on html "Toggle navigation Home Bank Account List Load By Website Group [OXPLAY] ZEUS138…" at bounding box center [371, 214] width 742 height 428
drag, startPoint x: 459, startPoint y: 417, endPoint x: 444, endPoint y: 419, distance: 15.4
click at [447, 419] on body "Toggle navigation Home Bank Account List Load By Website Group [OXPLAY] ZEUS138…" at bounding box center [371, 214] width 742 height 428
click at [491, 406] on body "Toggle navigation Home Bank Account List Load By Website Group [OXPLAY] ZEUS138…" at bounding box center [371, 214] width 742 height 428
click at [508, 403] on body "Toggle navigation Home Bank Account List Load By Website Group [OXPLAY] ZEUS138…" at bounding box center [371, 214] width 742 height 428
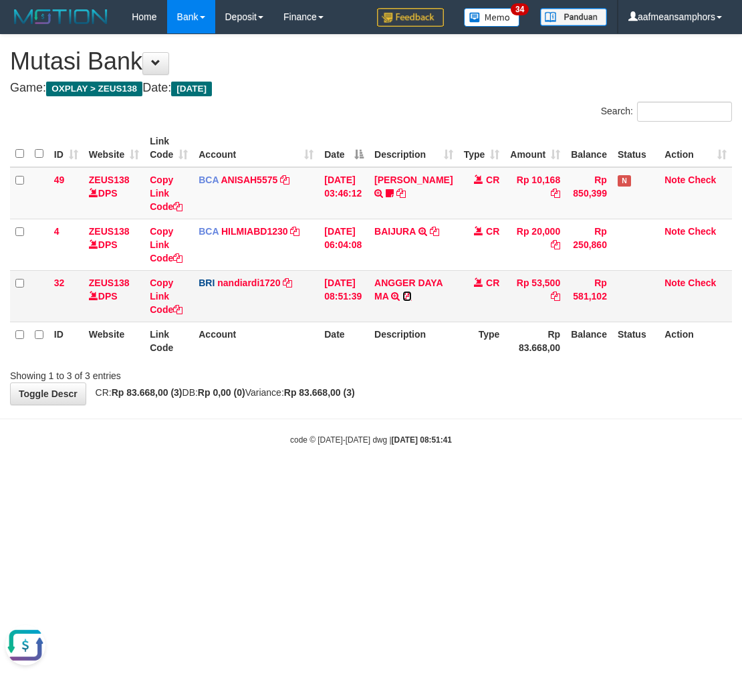
click at [412, 296] on icon at bounding box center [407, 296] width 9 height 9
click at [430, 403] on div "**********" at bounding box center [371, 220] width 742 height 370
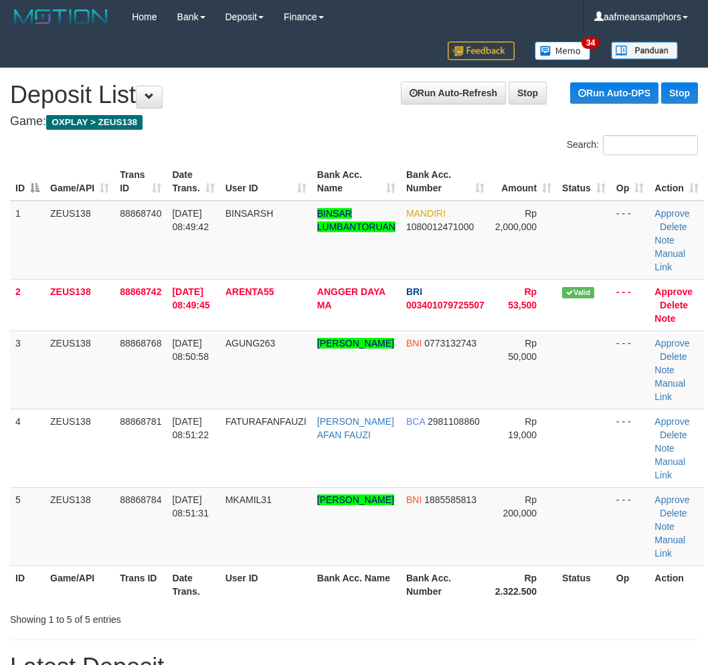
scroll to position [22, 0]
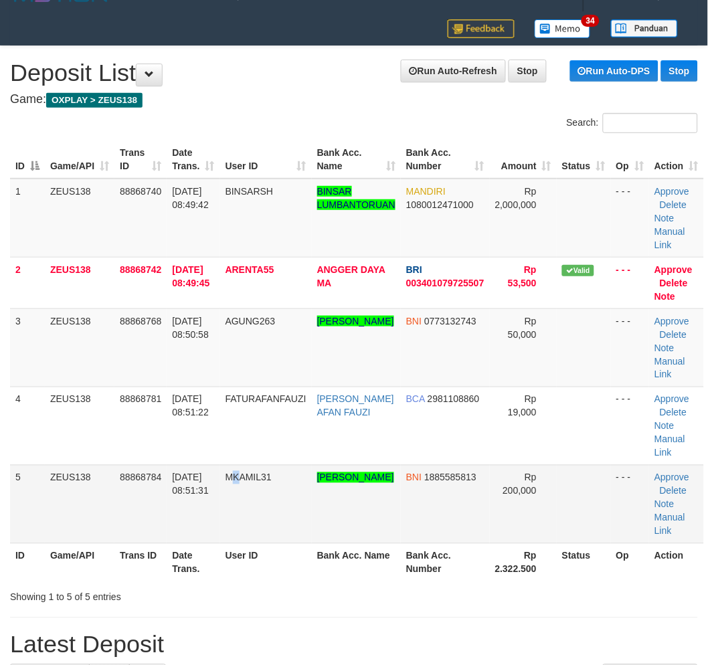
click at [241, 522] on td "MKAMIL31" at bounding box center [266, 504] width 92 height 78
click at [236, 473] on tr "5 ZEUS138 88868784 01/10/2025 08:51:31 MKAMIL31 MUHAMMAD KAMIL RAMADHAN NOOR BN…" at bounding box center [356, 504] width 693 height 78
drag, startPoint x: 685, startPoint y: 591, endPoint x: 673, endPoint y: 587, distance: 13.3
click at [685, 591] on div "Showing 1 to 5 of 5 entries" at bounding box center [354, 594] width 708 height 19
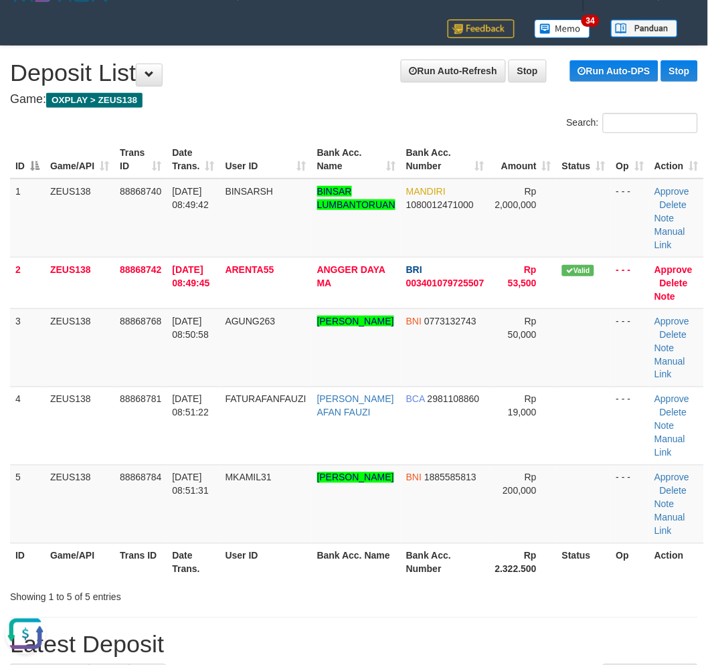
click at [306, 576] on th "User ID" at bounding box center [266, 562] width 92 height 38
drag, startPoint x: 304, startPoint y: 576, endPoint x: 278, endPoint y: 558, distance: 32.3
click at [312, 574] on th "User ID" at bounding box center [266, 562] width 92 height 38
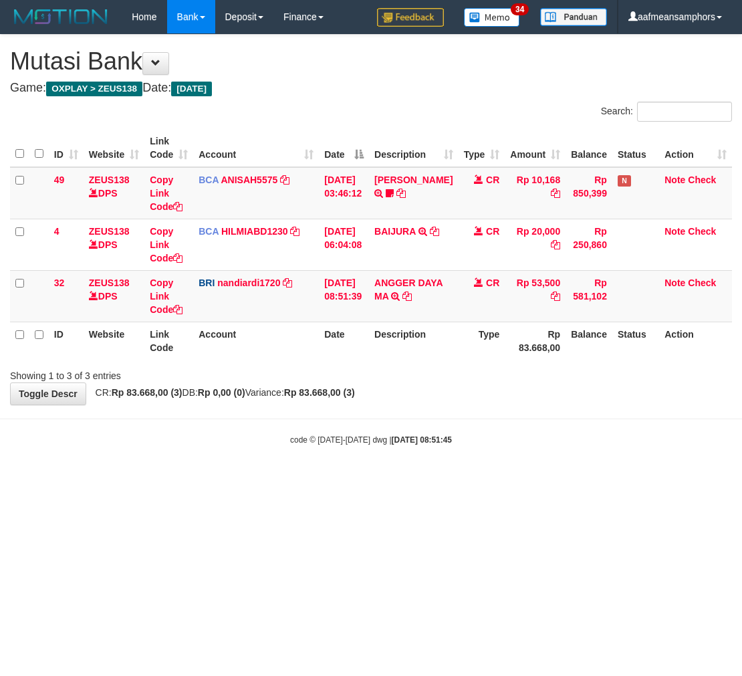
drag, startPoint x: 491, startPoint y: 504, endPoint x: 645, endPoint y: 479, distance: 155.8
click at [491, 479] on html "Toggle navigation Home Bank Account List Load By Website Group [OXPLAY] ZEUS138…" at bounding box center [371, 239] width 742 height 479
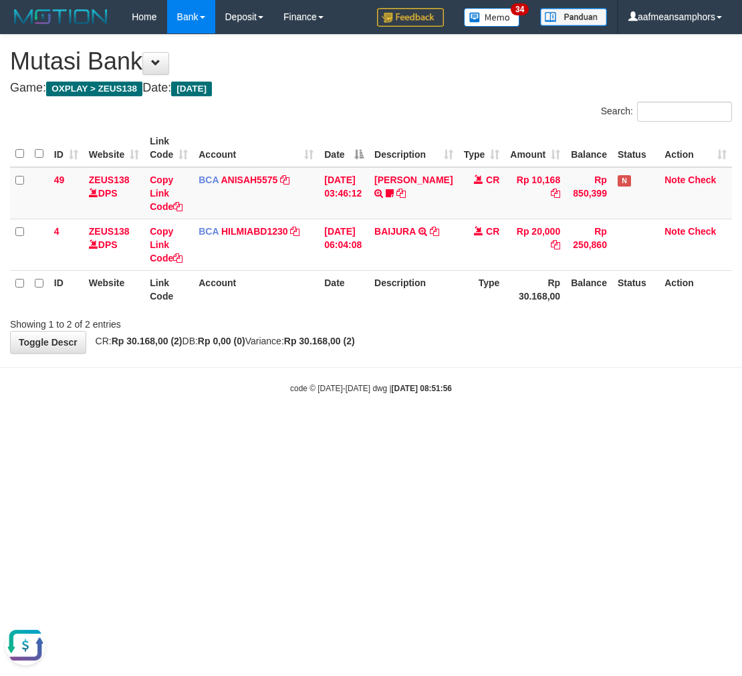
click at [497, 427] on body "Toggle navigation Home Bank Account List Load By Website Group [OXPLAY] ZEUS138…" at bounding box center [371, 214] width 742 height 428
click at [477, 415] on body "Toggle navigation Home Bank Account List Load By Website Group [OXPLAY] ZEUS138…" at bounding box center [371, 214] width 742 height 428
click at [499, 397] on body "Toggle navigation Home Bank Account List Load By Website Group [OXPLAY] ZEUS138…" at bounding box center [371, 214] width 742 height 428
click at [496, 428] on html "Toggle navigation Home Bank Account List Load By Website Group [OXPLAY] ZEUS138…" at bounding box center [371, 214] width 742 height 428
click at [479, 428] on html "Toggle navigation Home Bank Account List Load By Website Group [OXPLAY] ZEUS138…" at bounding box center [371, 214] width 742 height 428
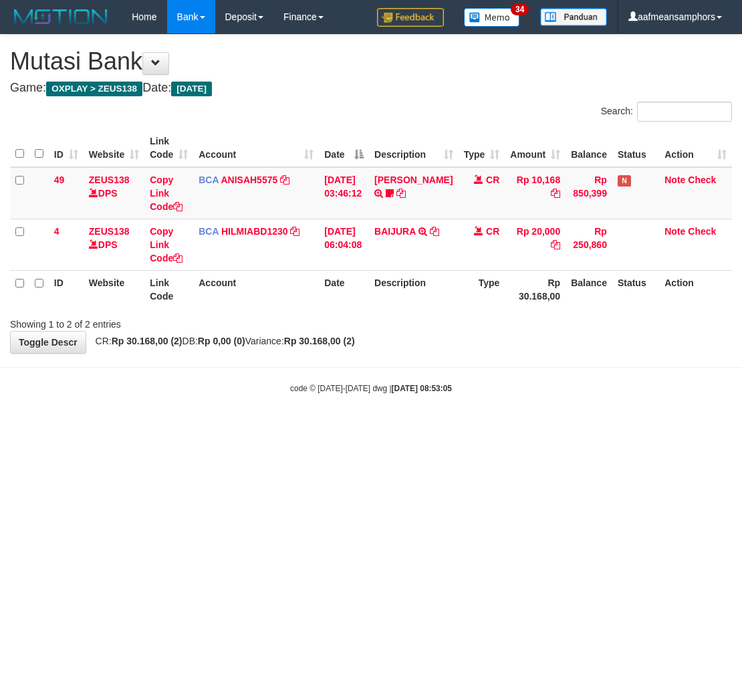
click at [475, 428] on html "Toggle navigation Home Bank Account List Load By Website Group [OXPLAY] ZEUS138…" at bounding box center [371, 214] width 742 height 428
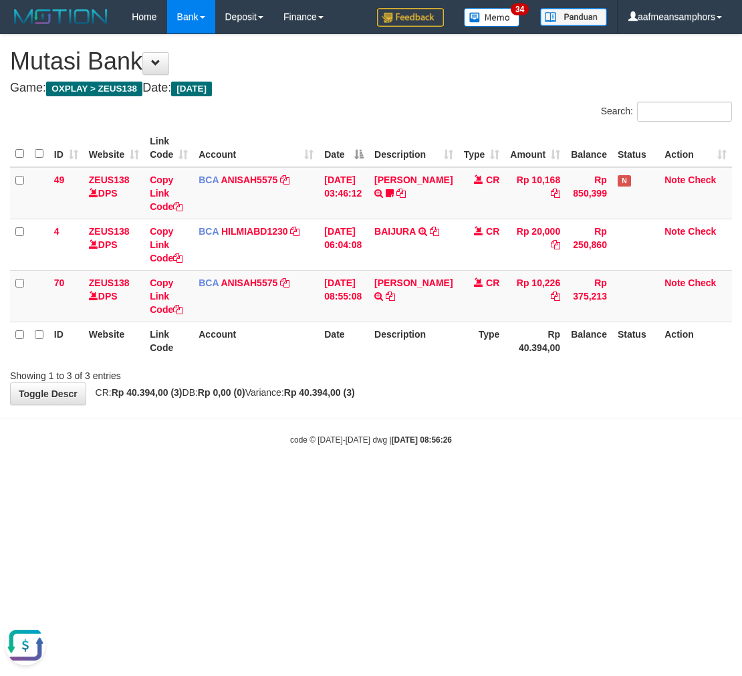
click at [463, 420] on body "Toggle navigation Home Bank Account List Load By Website Group [OXPLAY] ZEUS138…" at bounding box center [371, 239] width 742 height 479
click at [468, 403] on div "**********" at bounding box center [371, 220] width 742 height 370
click at [485, 341] on tr "ID Website Link Code Account Date Description Type Rp 40.394,00 Balance Status …" at bounding box center [371, 341] width 722 height 38
click at [478, 340] on th "Type" at bounding box center [482, 341] width 47 height 38
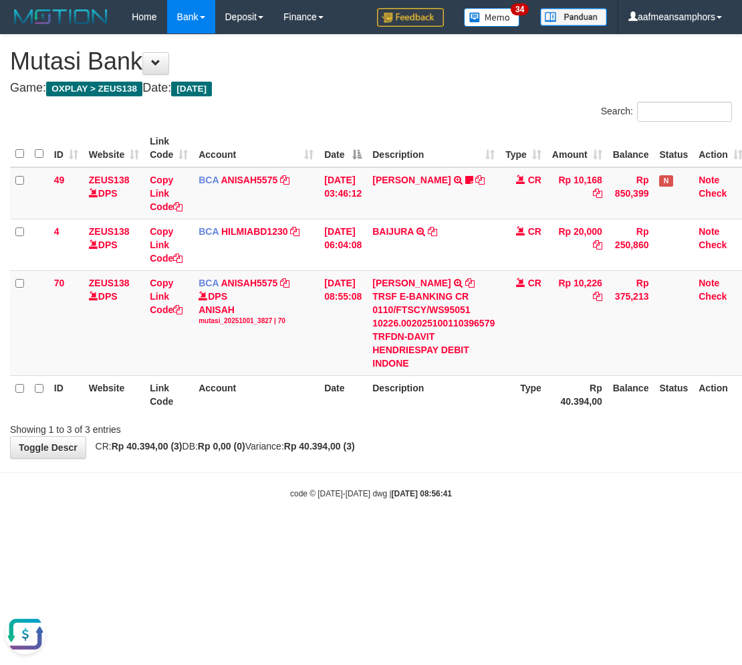
click at [465, 533] on html "Toggle navigation Home Bank Account List Load By Website Group [OXPLAY] ZEUS138…" at bounding box center [371, 266] width 742 height 533
click at [444, 499] on body "Toggle navigation Home Bank Account List Load By Website Group [OXPLAY] ZEUS138…" at bounding box center [371, 266] width 742 height 533
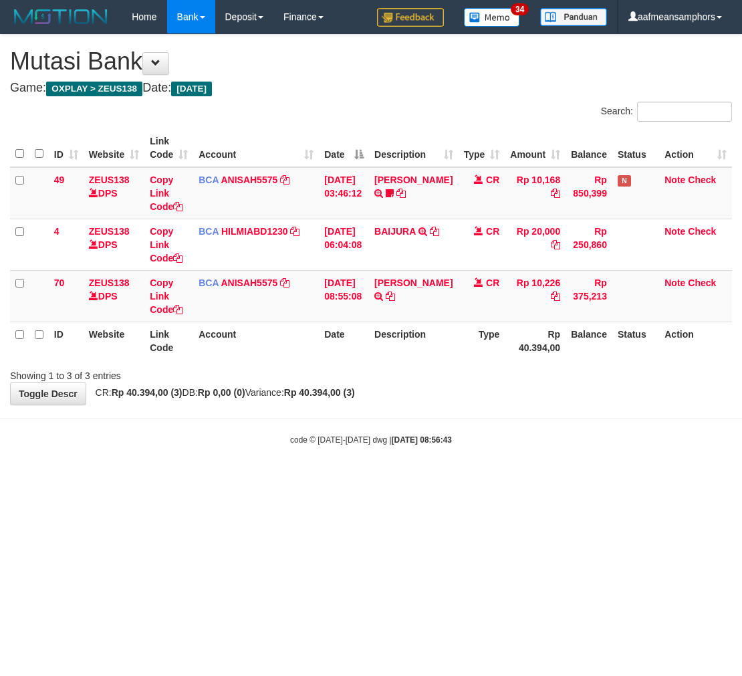
click at [459, 479] on html "Toggle navigation Home Bank Account List Load By Website Group [OXPLAY] ZEUS138…" at bounding box center [371, 239] width 742 height 479
drag, startPoint x: 479, startPoint y: 366, endPoint x: 478, endPoint y: 353, distance: 12.7
click at [481, 366] on div "Showing 1 to 3 of 3 entries" at bounding box center [371, 373] width 742 height 19
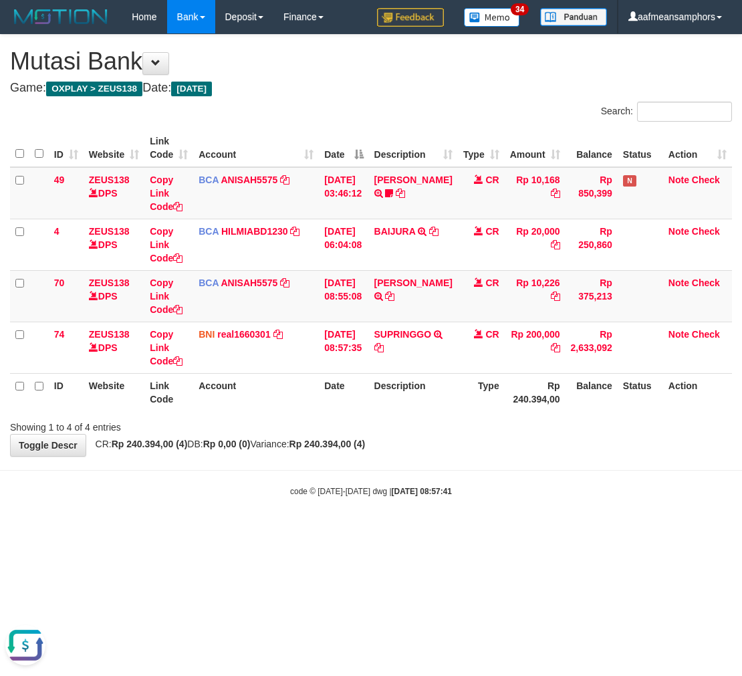
drag, startPoint x: 486, startPoint y: 457, endPoint x: 502, endPoint y: 452, distance: 16.7
click at [484, 457] on body "Toggle navigation Home Bank Account List Load By Website Group [OXPLAY] ZEUS138…" at bounding box center [371, 265] width 742 height 531
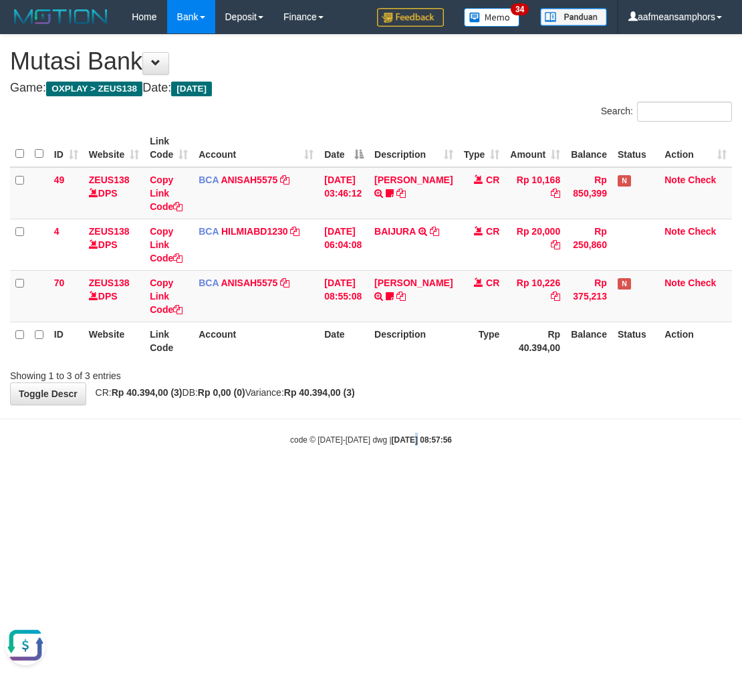
click at [397, 450] on body "Toggle navigation Home Bank Account List Load By Website Group [OXPLAY] ZEUS138…" at bounding box center [371, 239] width 742 height 479
click at [425, 468] on body "Toggle navigation Home Bank Account List Load By Website Group [OXPLAY] ZEUS138…" at bounding box center [371, 239] width 742 height 479
click at [475, 479] on html "Toggle navigation Home Bank Account List Load By Website Group [OXPLAY] ZEUS138…" at bounding box center [371, 239] width 742 height 479
click at [484, 479] on html "Toggle navigation Home Bank Account List Load By Website Group [OXPLAY] ZEUS138…" at bounding box center [371, 239] width 742 height 479
click at [457, 469] on body "Toggle navigation Home Bank Account List Load By Website Group [OXPLAY] ZEUS138…" at bounding box center [371, 239] width 742 height 479
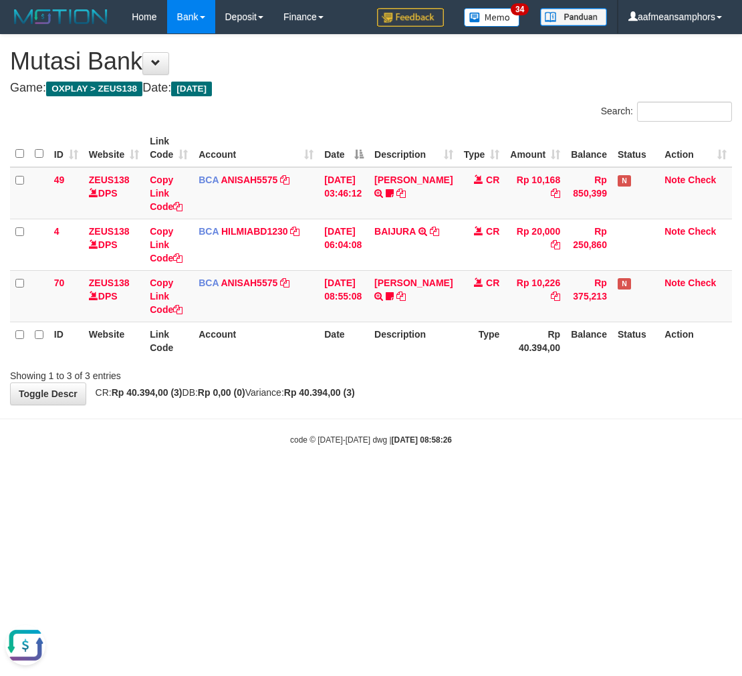
click at [449, 469] on body "Toggle navigation Home Bank Account List Load By Website Group [OXPLAY] ZEUS138…" at bounding box center [371, 239] width 742 height 479
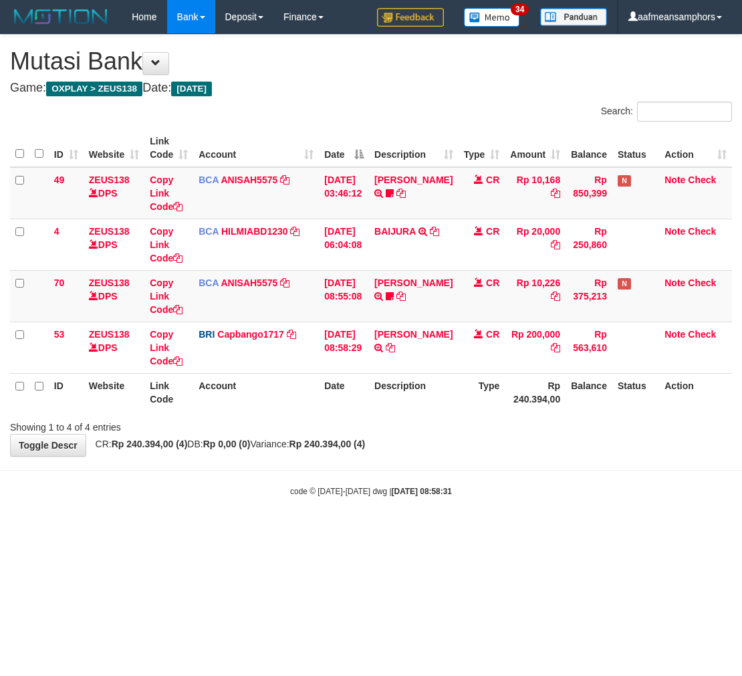
click at [424, 461] on body "Toggle navigation Home Bank Account List Load By Website Group [OXPLAY] ZEUS138…" at bounding box center [371, 265] width 742 height 531
drag, startPoint x: 0, startPoint y: 0, endPoint x: 405, endPoint y: 461, distance: 613.7
click at [405, 460] on body "Toggle navigation Home Bank Account List Load By Website Group [OXPLAY] ZEUS138…" at bounding box center [371, 265] width 742 height 531
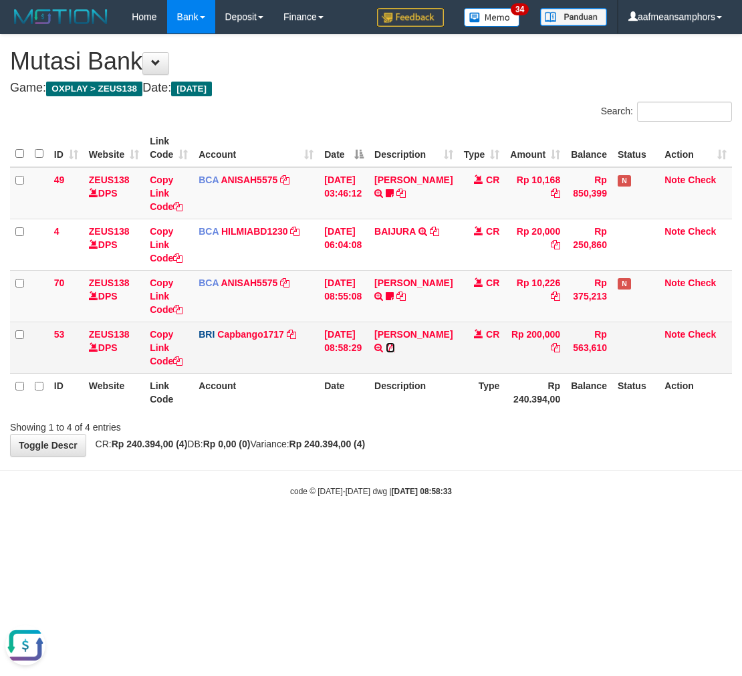
click at [395, 346] on icon at bounding box center [390, 347] width 9 height 9
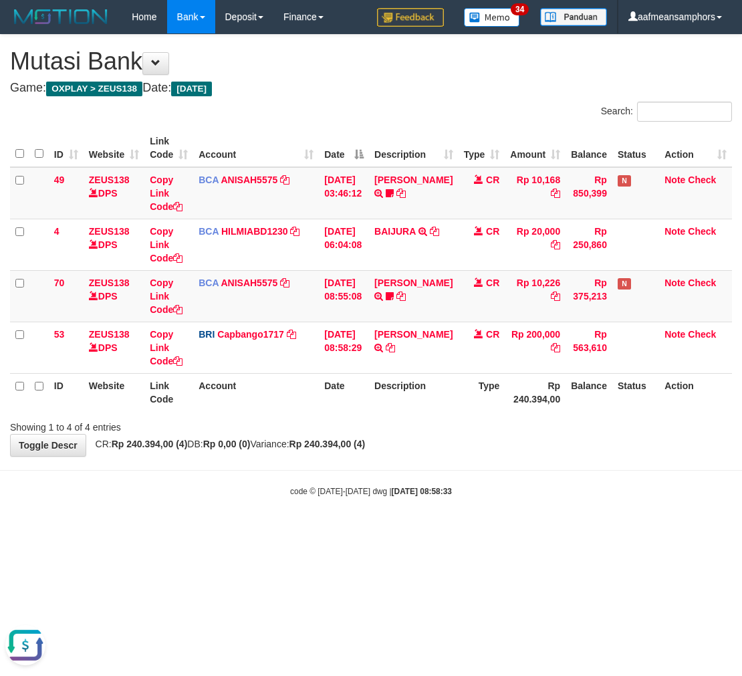
click at [439, 484] on body "Toggle navigation Home Bank Account List Load By Website Group [OXPLAY] ZEUS138…" at bounding box center [371, 265] width 742 height 531
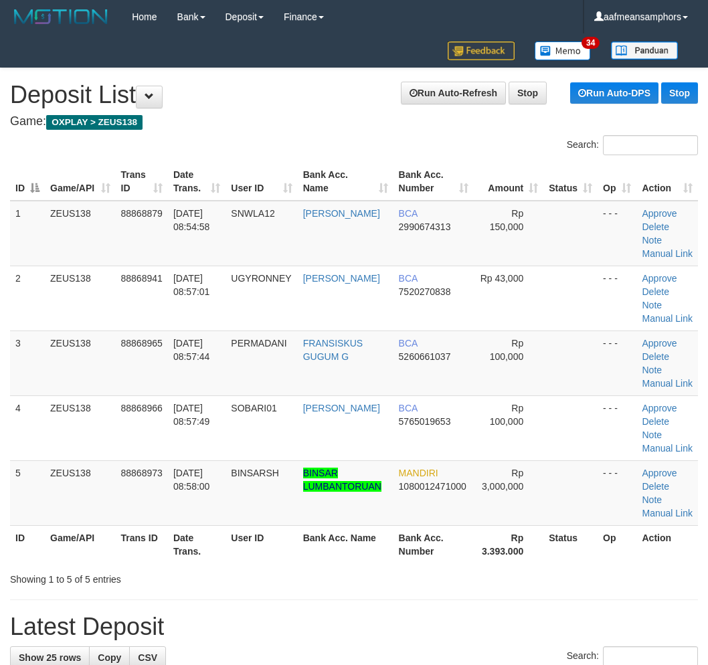
scroll to position [22, 0]
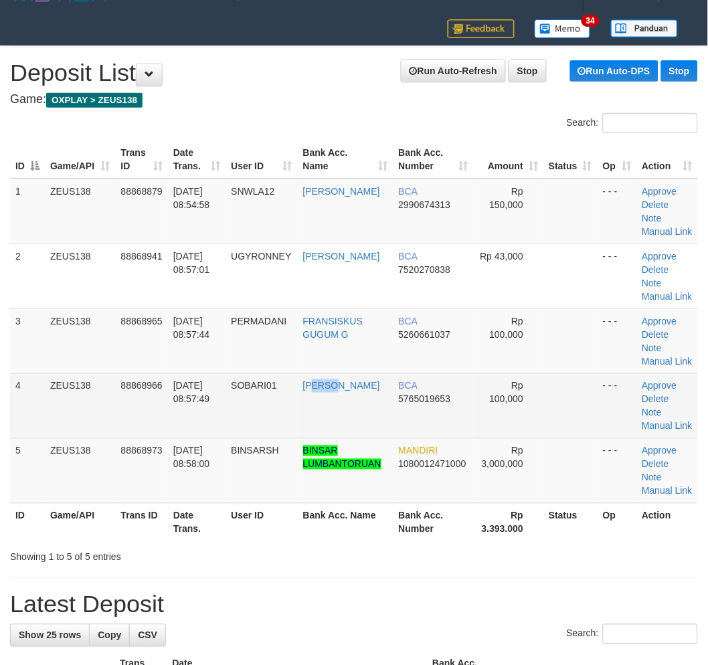
drag, startPoint x: 318, startPoint y: 413, endPoint x: 334, endPoint y: 413, distance: 16.1
click at [334, 413] on td "ANDI SOBARI" at bounding box center [346, 405] width 96 height 65
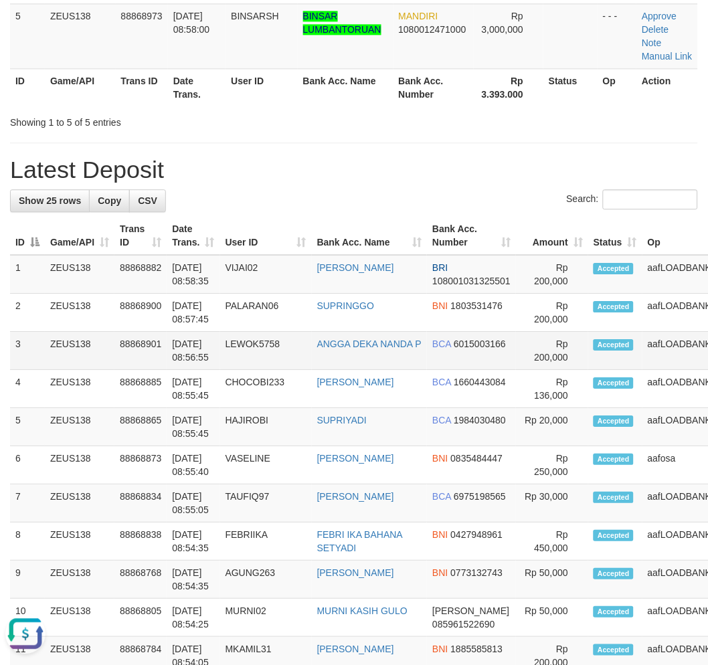
scroll to position [0, 0]
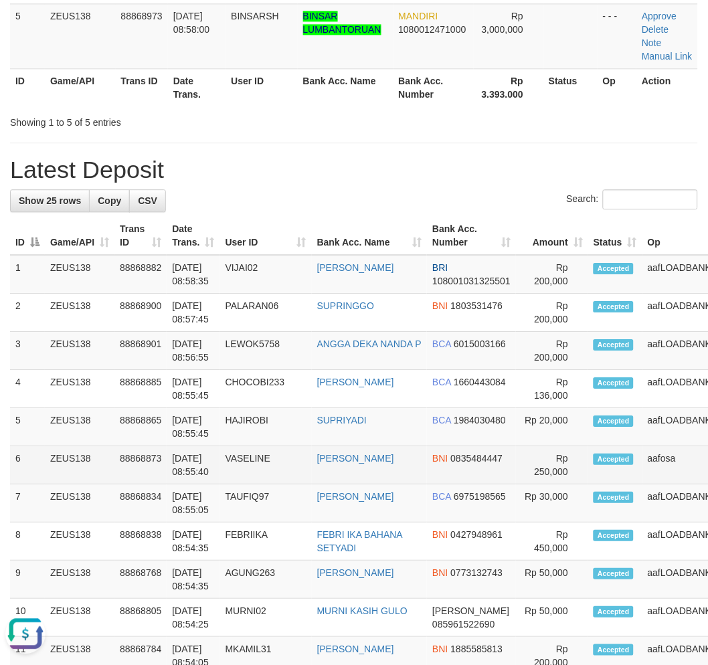
click at [677, 484] on td "aafosa" at bounding box center [692, 465] width 100 height 38
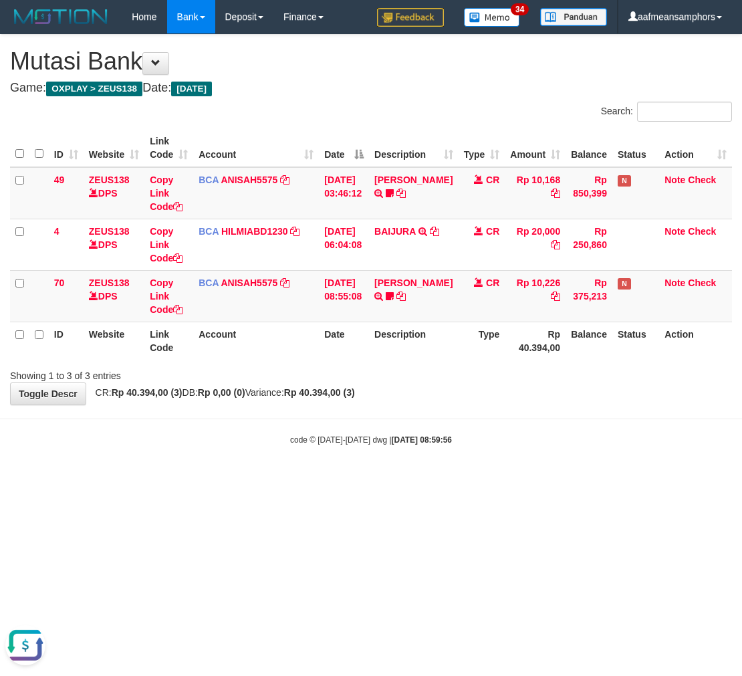
click at [392, 435] on strong "2025/10/01 08:59:56" at bounding box center [422, 439] width 60 height 9
click at [425, 479] on html "Toggle navigation Home Bank Account List Load By Website Group [OXPLAY] ZEUS138…" at bounding box center [371, 239] width 742 height 479
click at [558, 479] on html "Toggle navigation Home Bank Account List Load By Website Group [OXPLAY] ZEUS138…" at bounding box center [371, 239] width 742 height 479
